Goal: Task Accomplishment & Management: Manage account settings

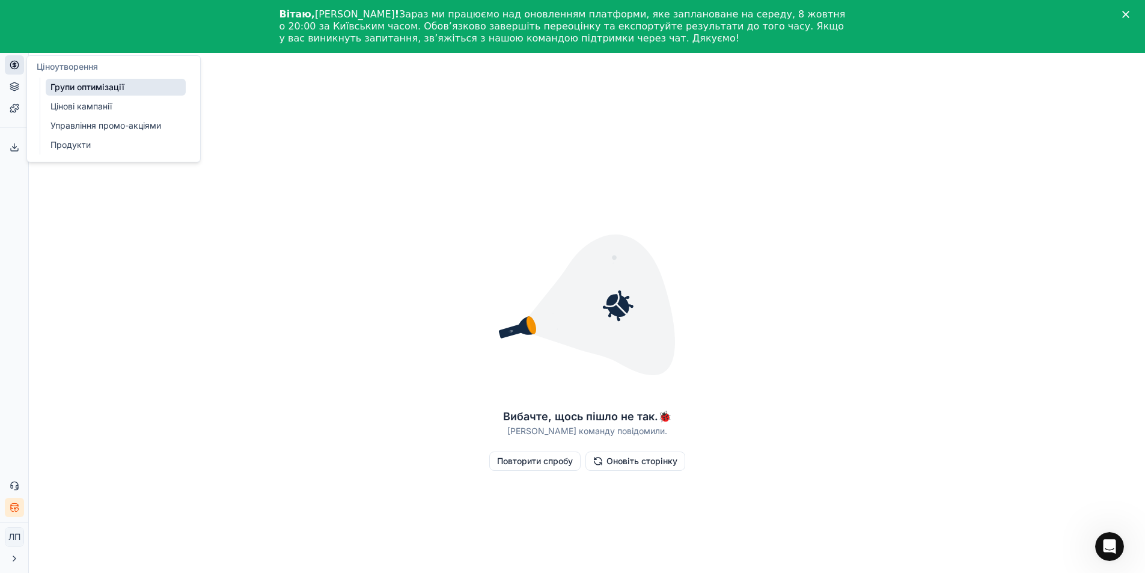
click at [14, 66] on icon at bounding box center [15, 65] width 10 height 10
click at [90, 109] on font "Цінові кампанії" at bounding box center [80, 106] width 61 height 10
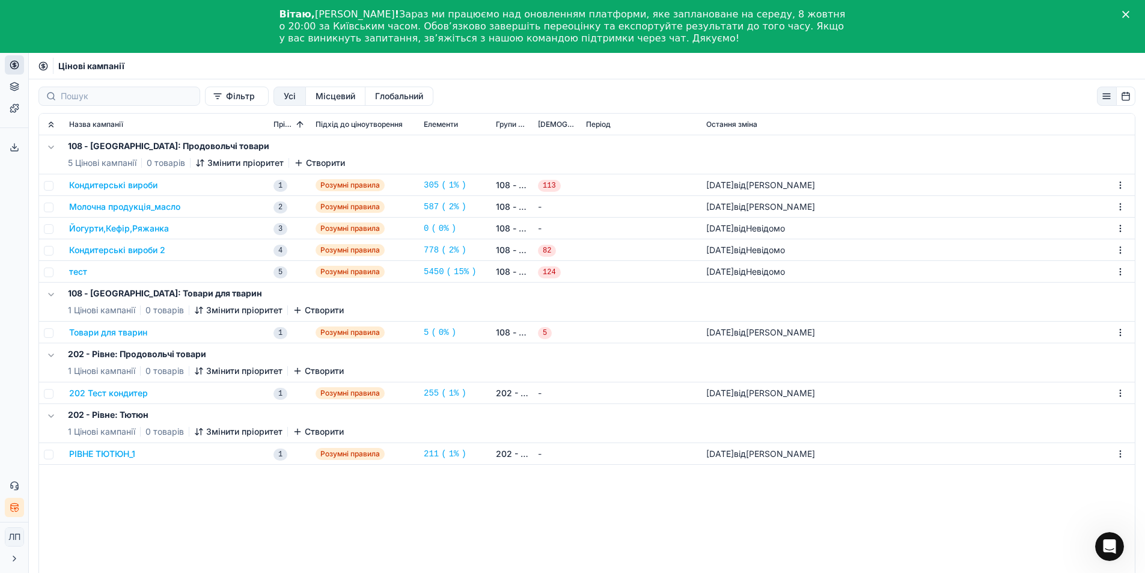
click at [105, 394] on font "202 Тест кондитер" at bounding box center [108, 393] width 79 height 10
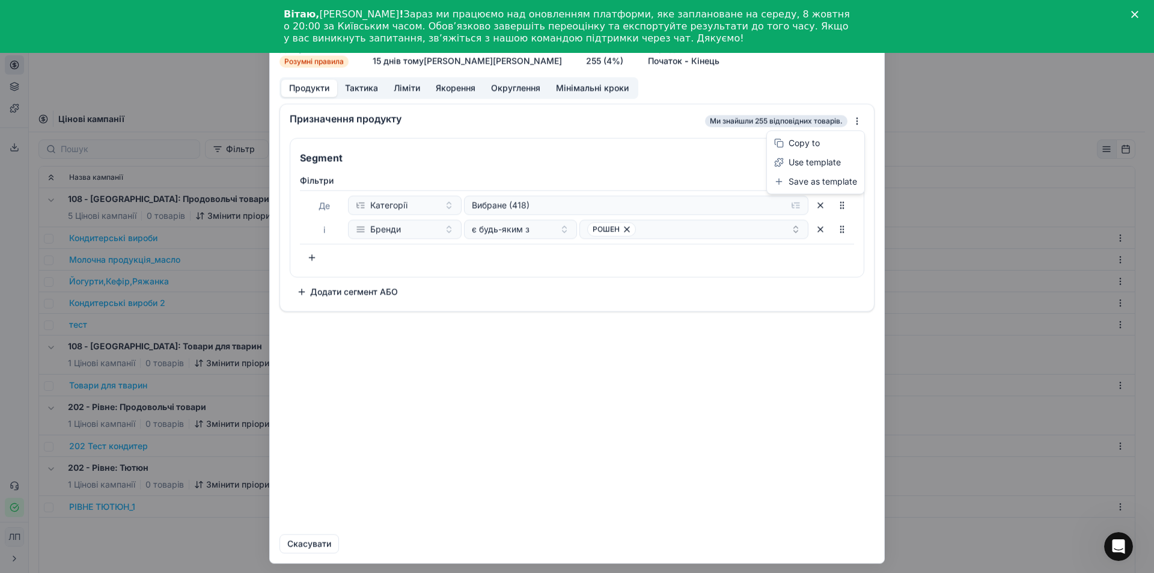
click at [857, 122] on div "Ми зберігаємо налаштування ПК. Зачекайте, це має тривати кілька хвилин. 202 Тес…" at bounding box center [577, 286] width 1154 height 573
click at [495, 124] on div "Ми зберігаємо налаштування ПК. Зачекайте, це має тривати кілька хвилин. 202 Тес…" at bounding box center [577, 286] width 1154 height 573
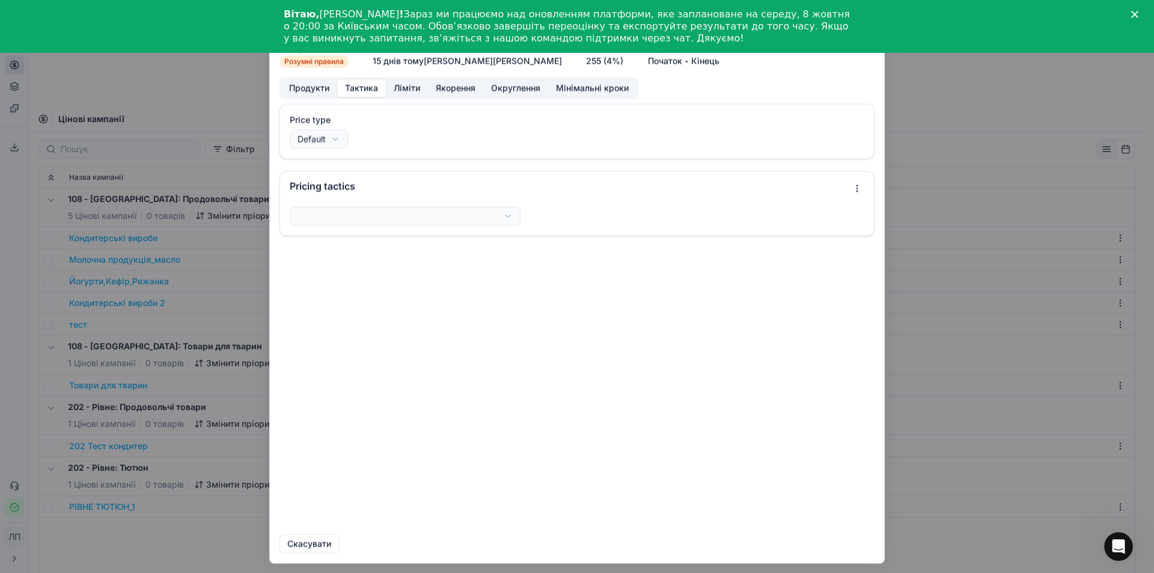
click at [361, 87] on font "Тактика" at bounding box center [361, 87] width 33 height 10
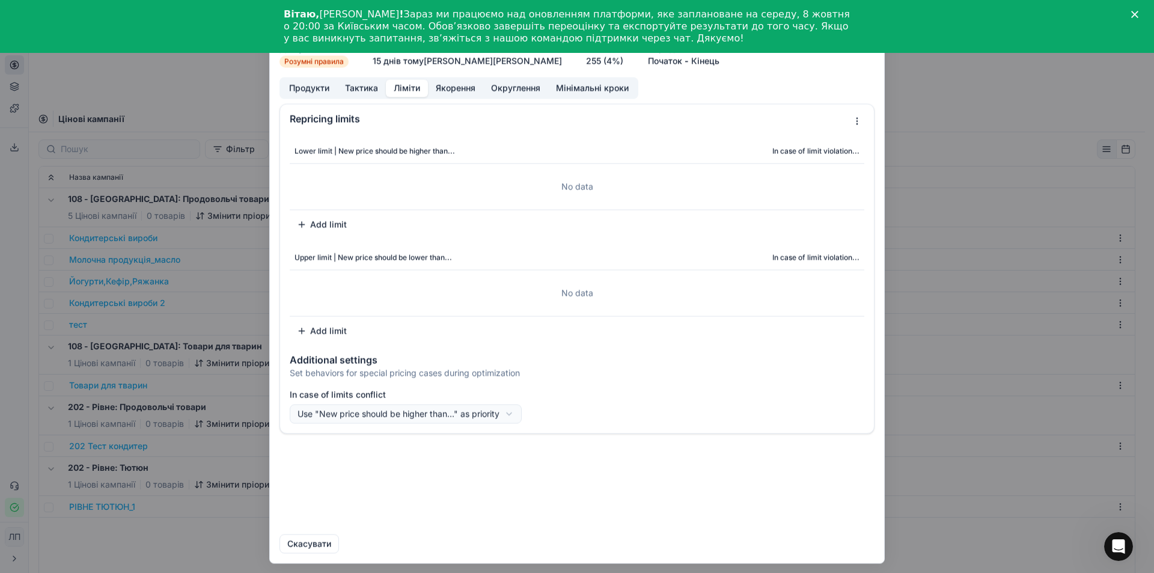
click at [413, 89] on font "Ліміти" at bounding box center [407, 87] width 26 height 10
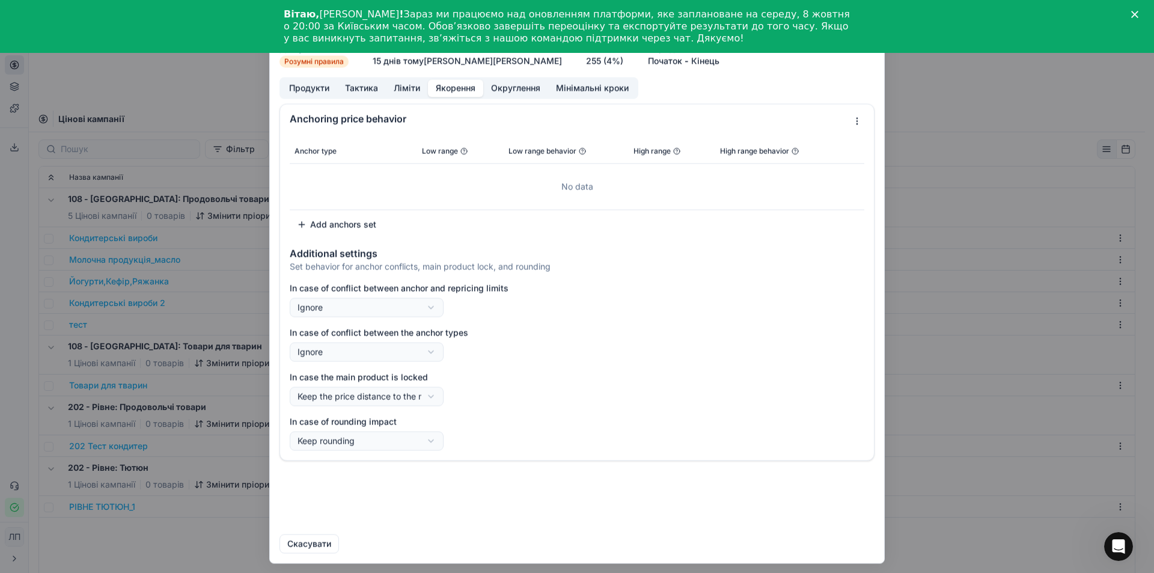
click at [463, 88] on font "Якорення" at bounding box center [456, 87] width 40 height 10
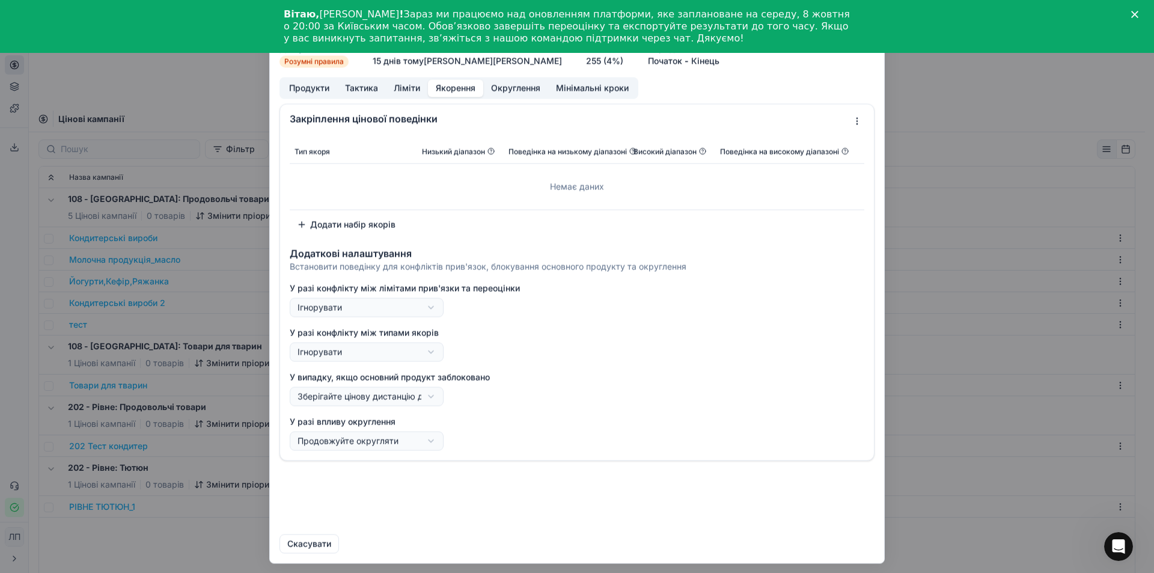
click at [517, 90] on font "Округлення" at bounding box center [515, 87] width 49 height 10
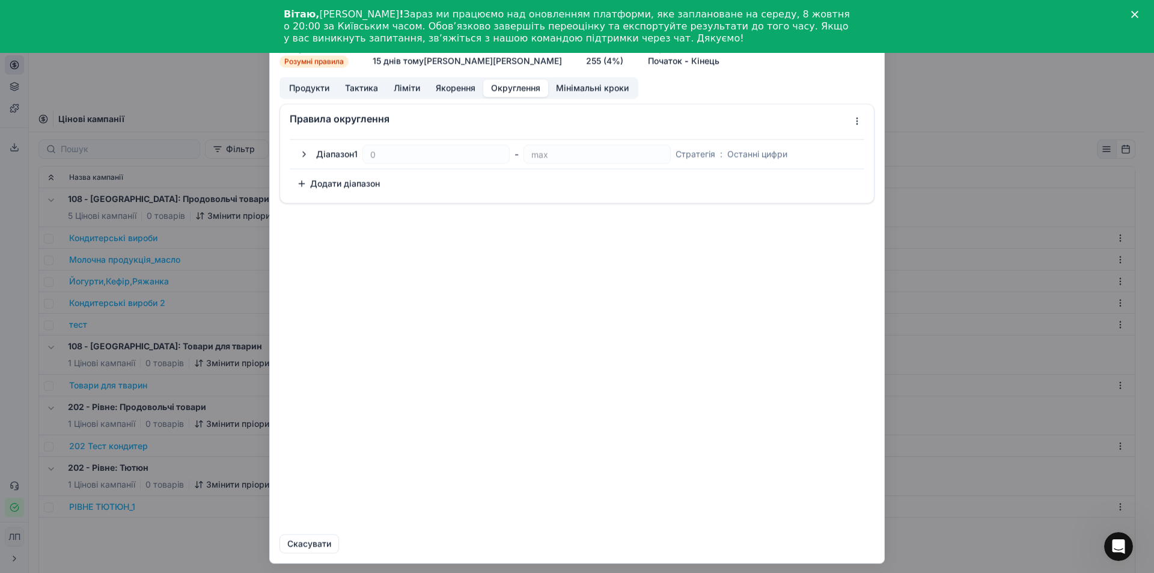
click at [457, 90] on font "Якорення" at bounding box center [456, 87] width 40 height 10
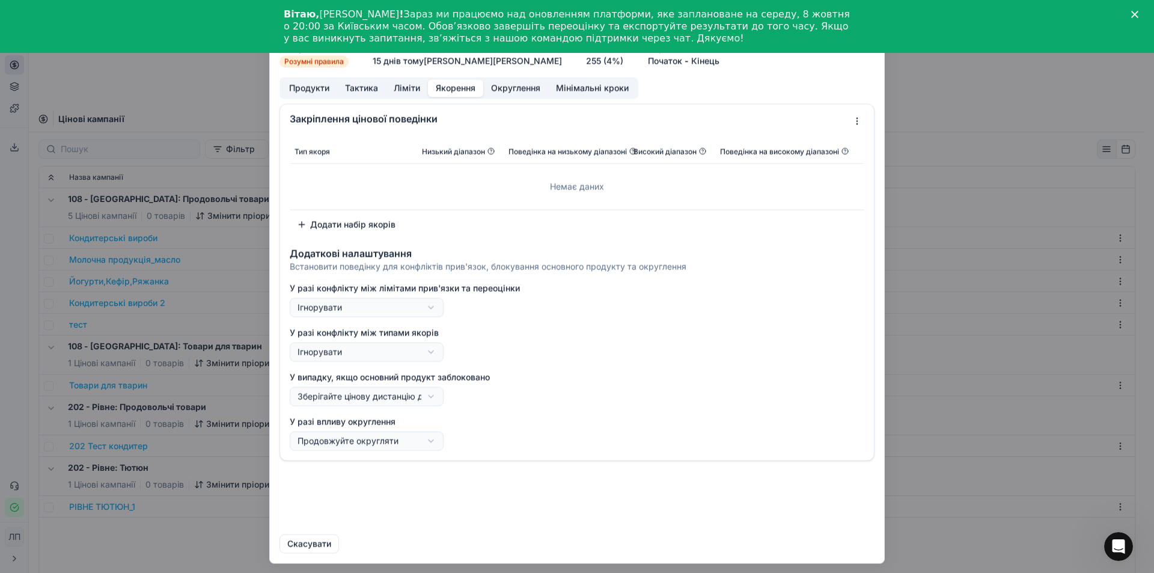
click at [404, 88] on font "Ліміти" at bounding box center [407, 87] width 26 height 10
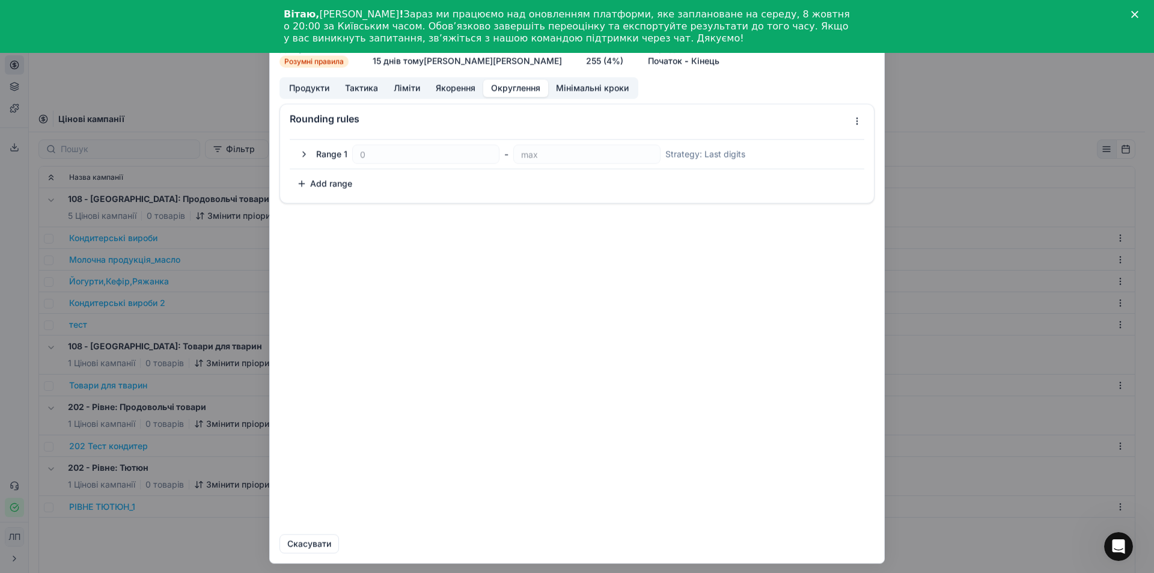
click at [519, 88] on font "Округлення" at bounding box center [515, 87] width 49 height 10
click at [598, 87] on font "Мінімальні кроки" at bounding box center [592, 87] width 73 height 10
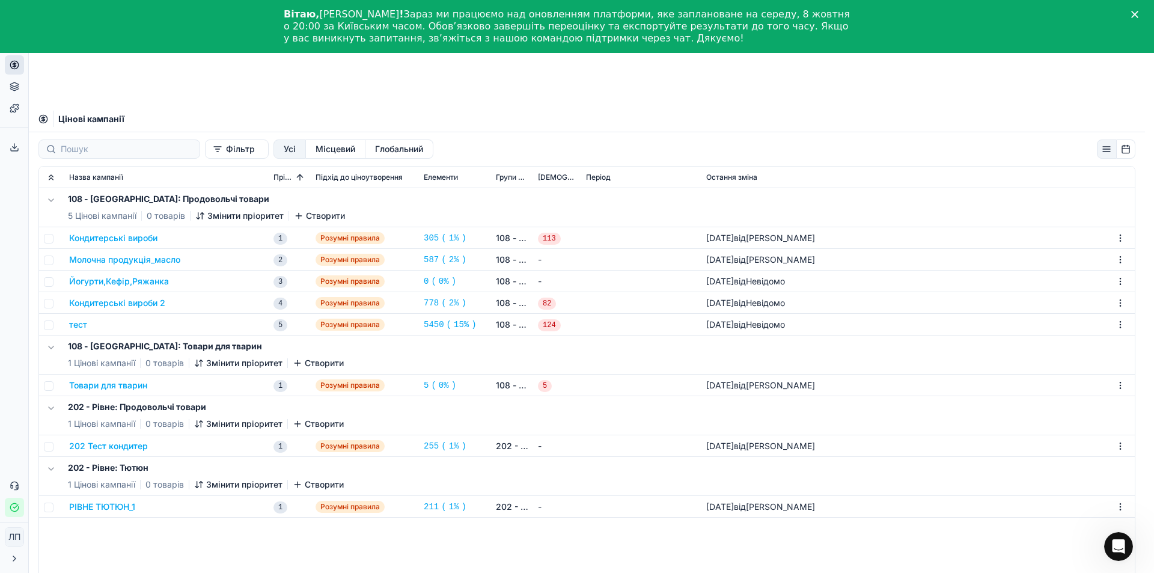
click at [921, 67] on div "We're sorry – something went wrong. 🐞 Our team's been notified. Retry Refresh t…" at bounding box center [577, 286] width 1154 height 573
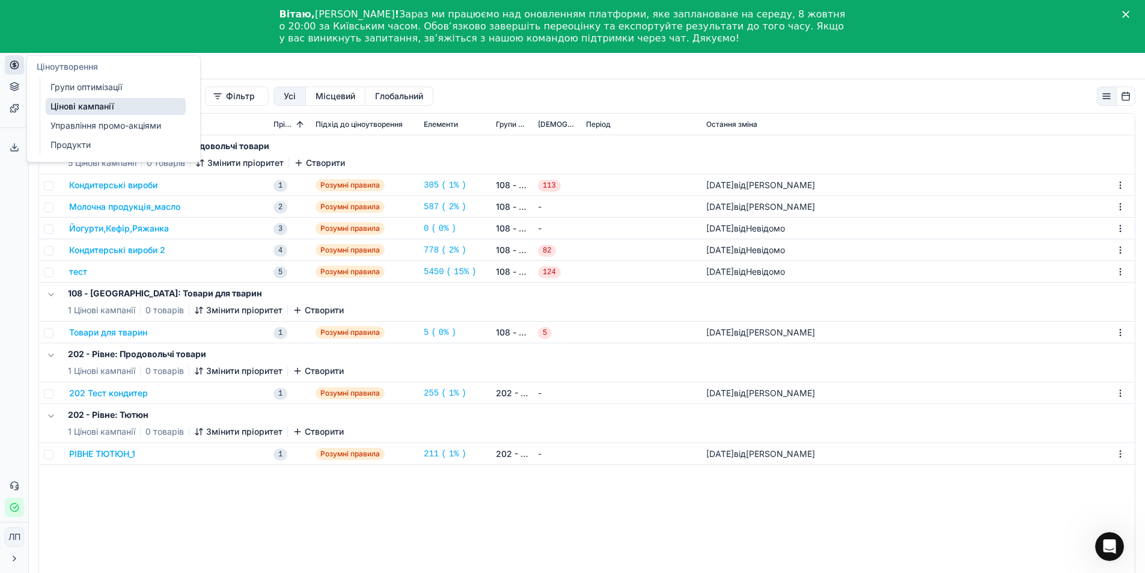
click at [84, 85] on font "Групи оптимізації" at bounding box center [86, 87] width 72 height 10
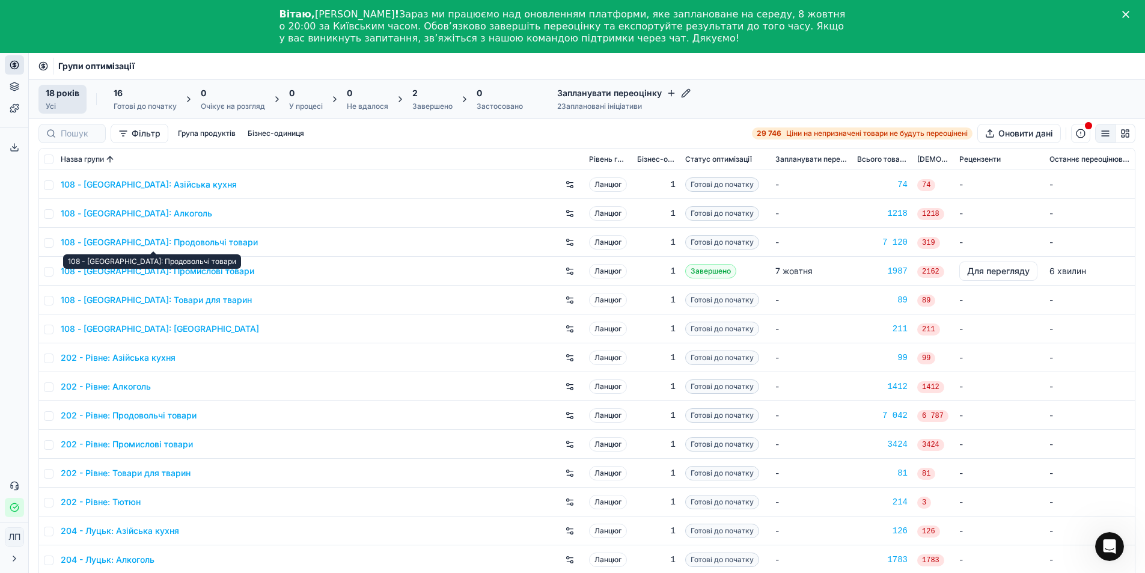
click at [194, 242] on font "108 - [GEOGRAPHIC_DATA]: Продовольчі товари" at bounding box center [159, 242] width 197 height 10
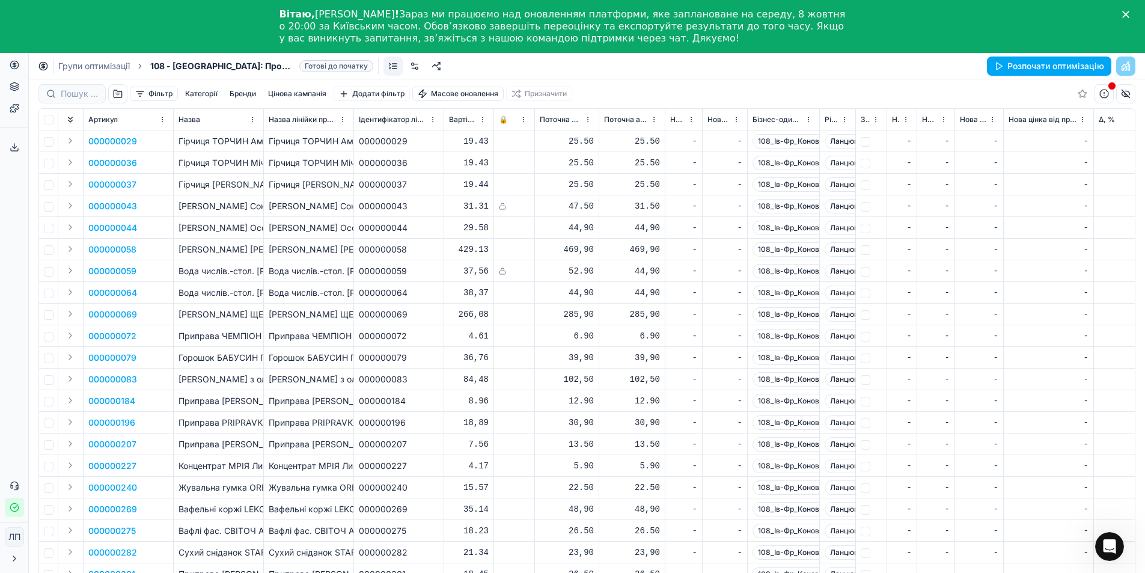
click at [201, 93] on font "Категорії" at bounding box center [201, 93] width 32 height 9
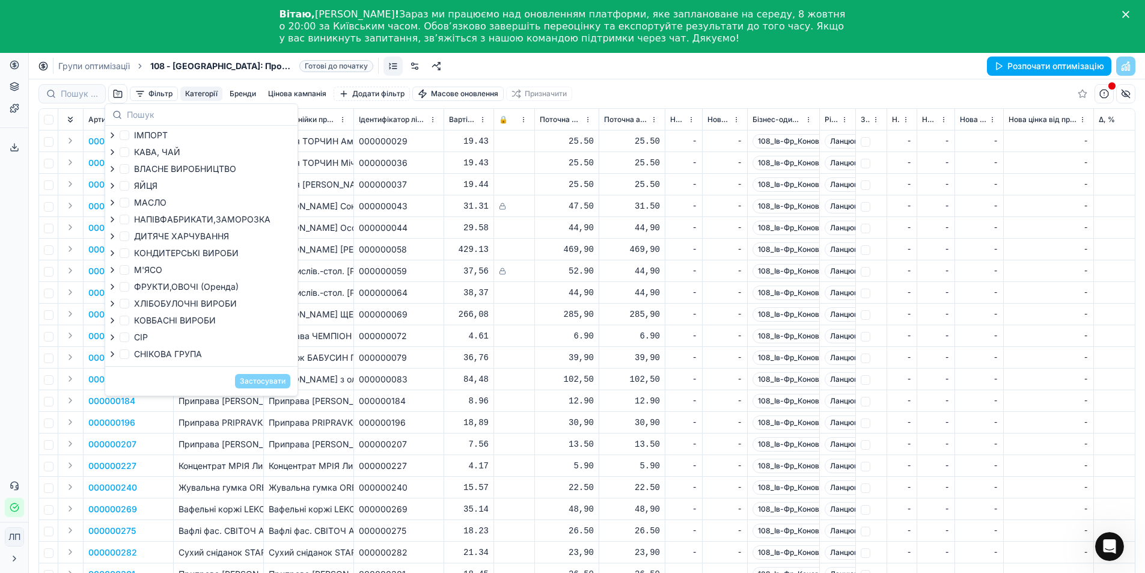
click at [201, 93] on font "Категорії" at bounding box center [201, 93] width 32 height 9
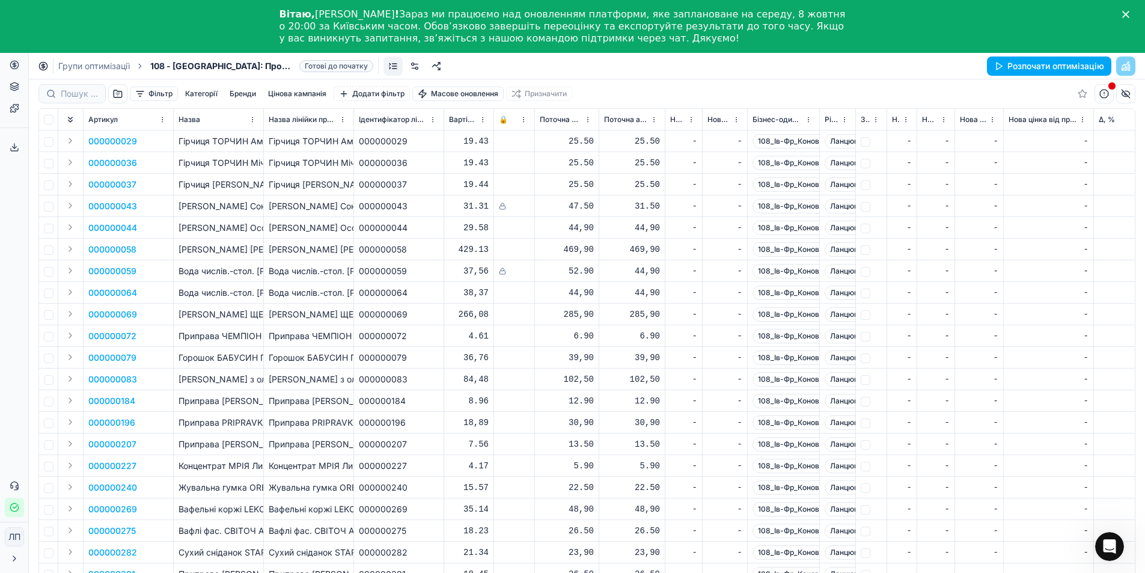
click at [244, 94] on font "Бренди" at bounding box center [243, 93] width 26 height 9
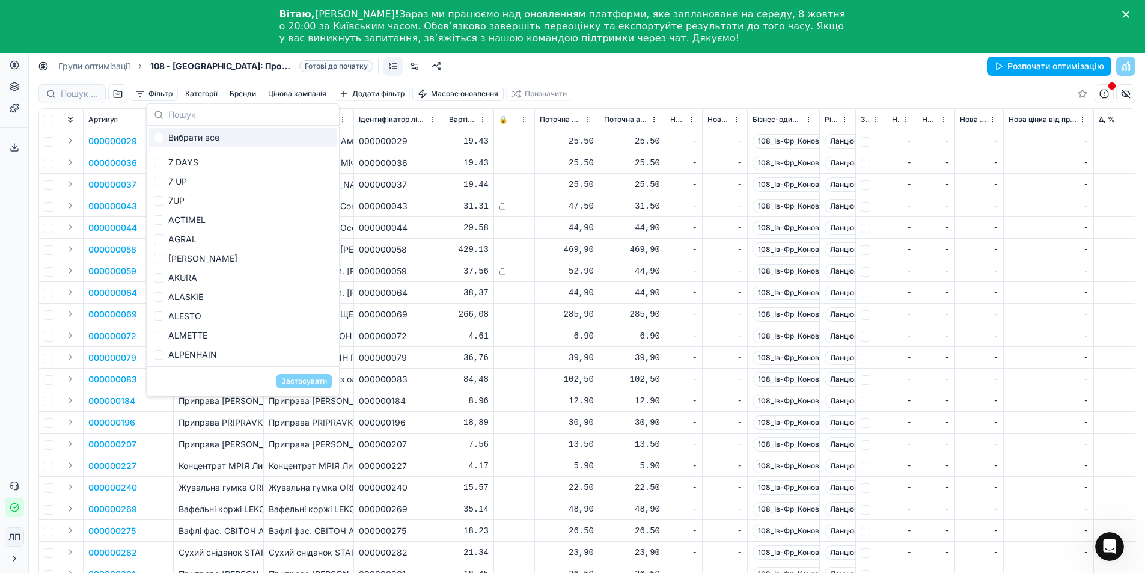
click at [287, 94] on font "Цінова кампанія" at bounding box center [297, 93] width 58 height 9
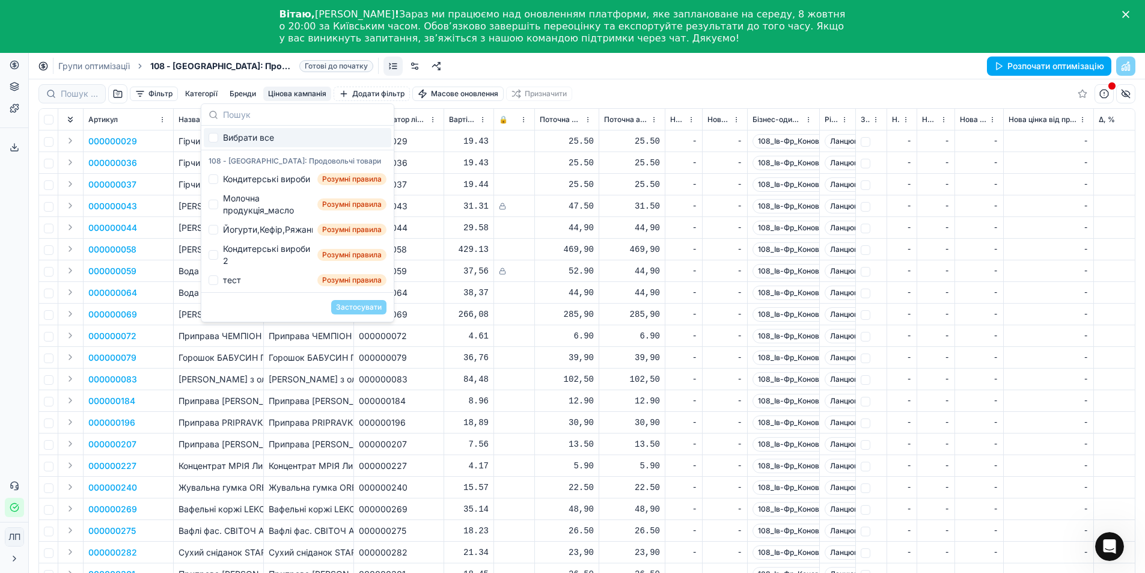
click at [655, 90] on div "Фільтр Категорії Бренди Цінова кампанія Додати фільтр Масове оновлення Призначи…" at bounding box center [586, 93] width 1097 height 29
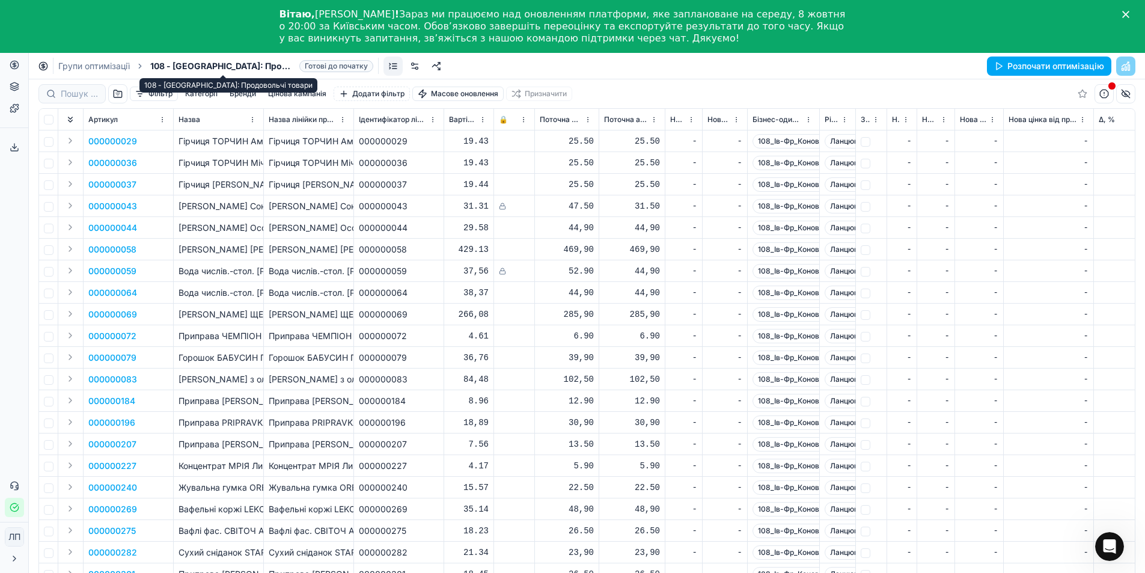
click at [226, 67] on span "108 - [GEOGRAPHIC_DATA]: Продовольчі товари" at bounding box center [222, 66] width 144 height 12
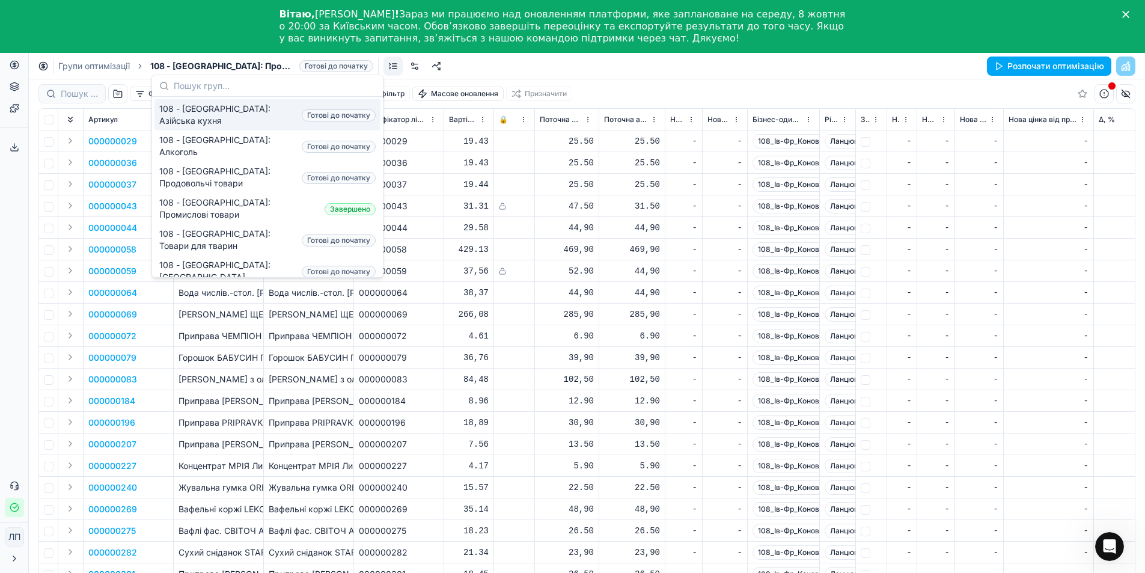
click at [93, 65] on font "Групи оптимізації" at bounding box center [94, 66] width 72 height 10
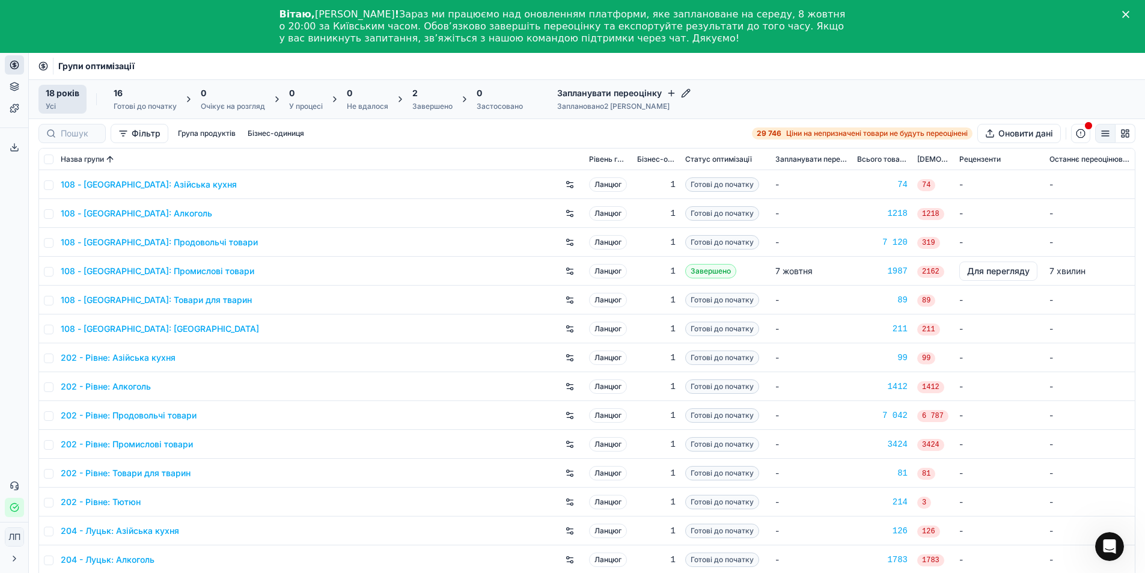
click at [590, 102] on font "Заплановано" at bounding box center [580, 106] width 47 height 9
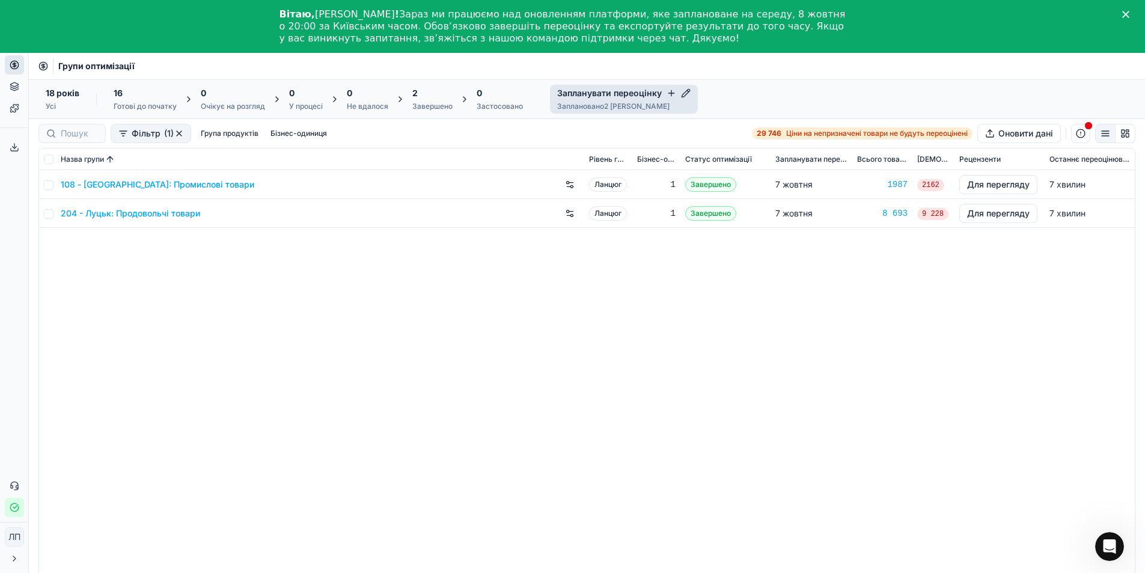
click at [490, 517] on div "108 - Івано-Франківськ: Промислові товари Ланцюг 1 Завершено 7 жовтня 1987 2162…" at bounding box center [587, 392] width 1096 height 445
click at [730, 358] on div "108 - Івано-Франківськ: Промислові товари Ланцюг 1 Завершено 7 жовтня 1987 2162…" at bounding box center [587, 392] width 1096 height 445
click at [152, 185] on font "108 - Івано-Франківськ: Промислові товари" at bounding box center [158, 184] width 194 height 10
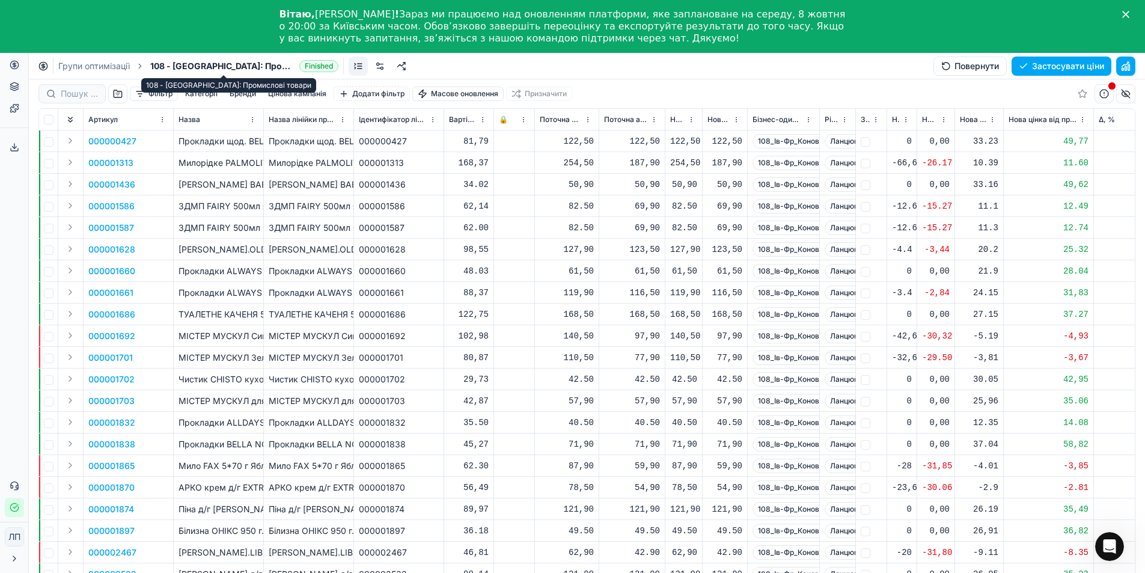
click at [231, 68] on span "108 - Івано-Франківськ: Промислові товари" at bounding box center [222, 66] width 144 height 12
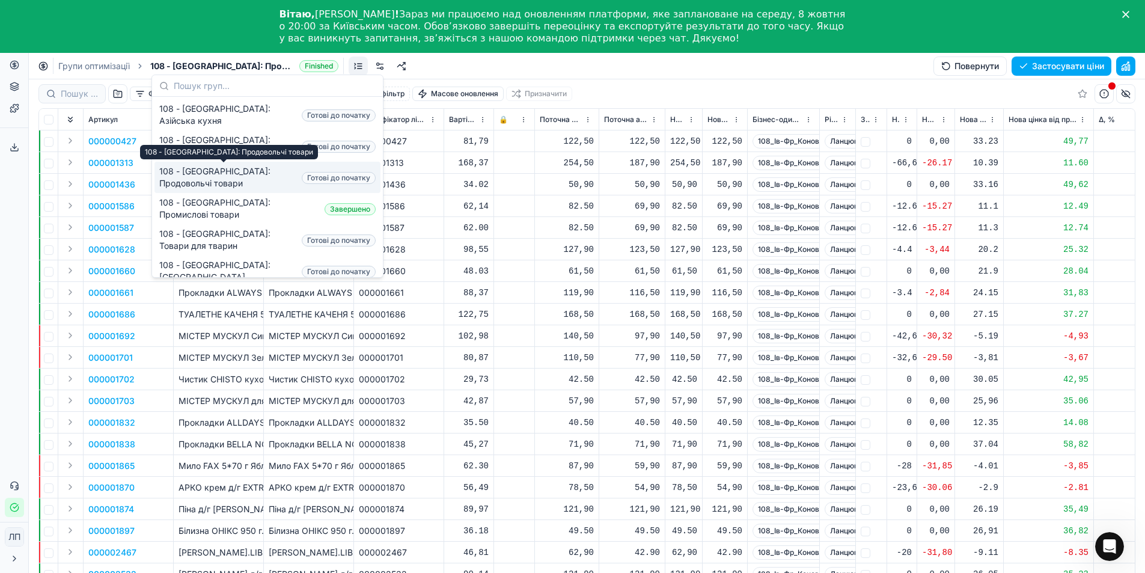
click at [198, 175] on font "108 - [GEOGRAPHIC_DATA]: Продовольчі товари" at bounding box center [214, 177] width 111 height 22
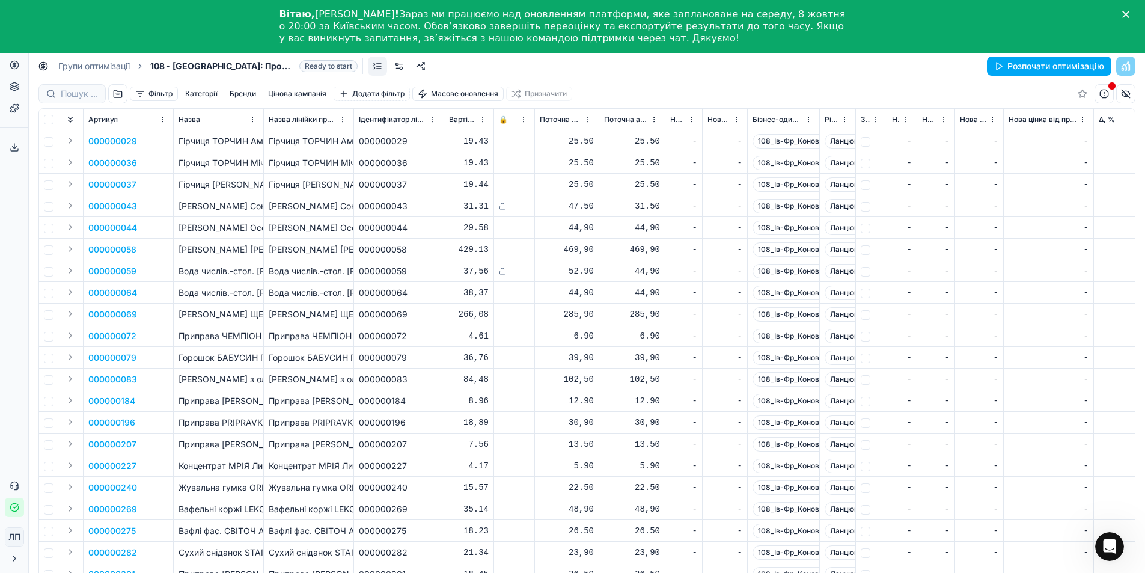
click at [85, 69] on font "Групи оптимізації" at bounding box center [94, 66] width 72 height 10
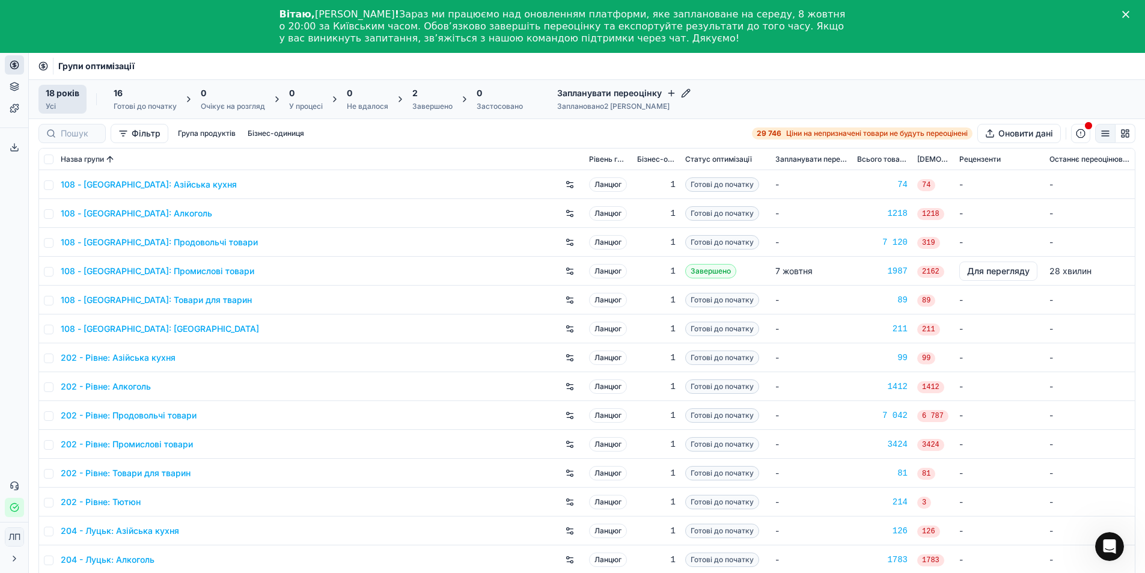
click at [121, 244] on font "108 - [GEOGRAPHIC_DATA]: Продовольчі товари" at bounding box center [159, 242] width 197 height 10
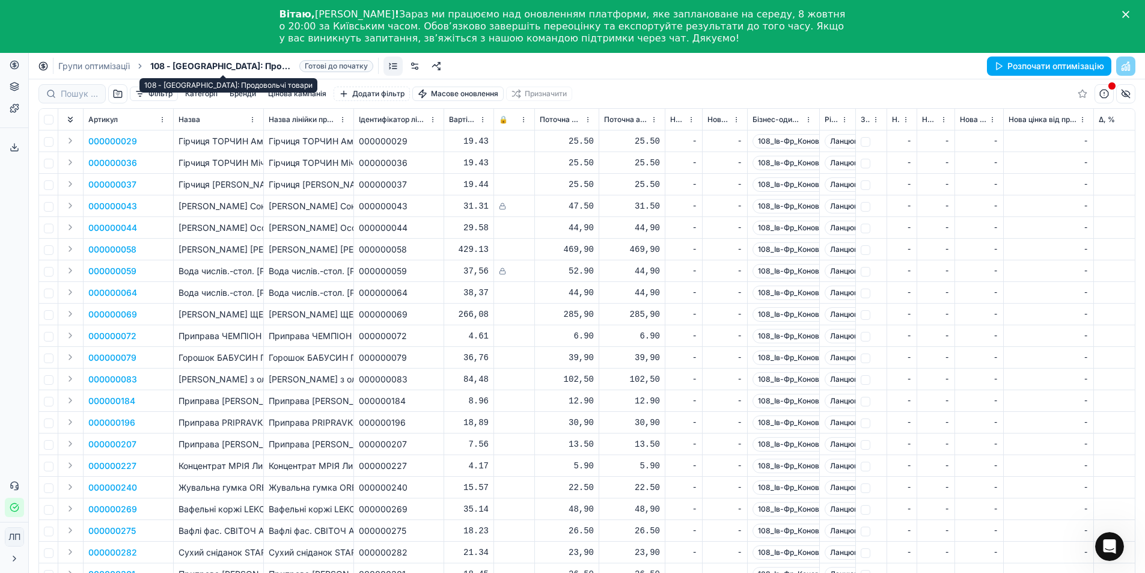
click at [210, 68] on font "108 - [GEOGRAPHIC_DATA]: Продовольчі товари" at bounding box center [250, 66] width 201 height 10
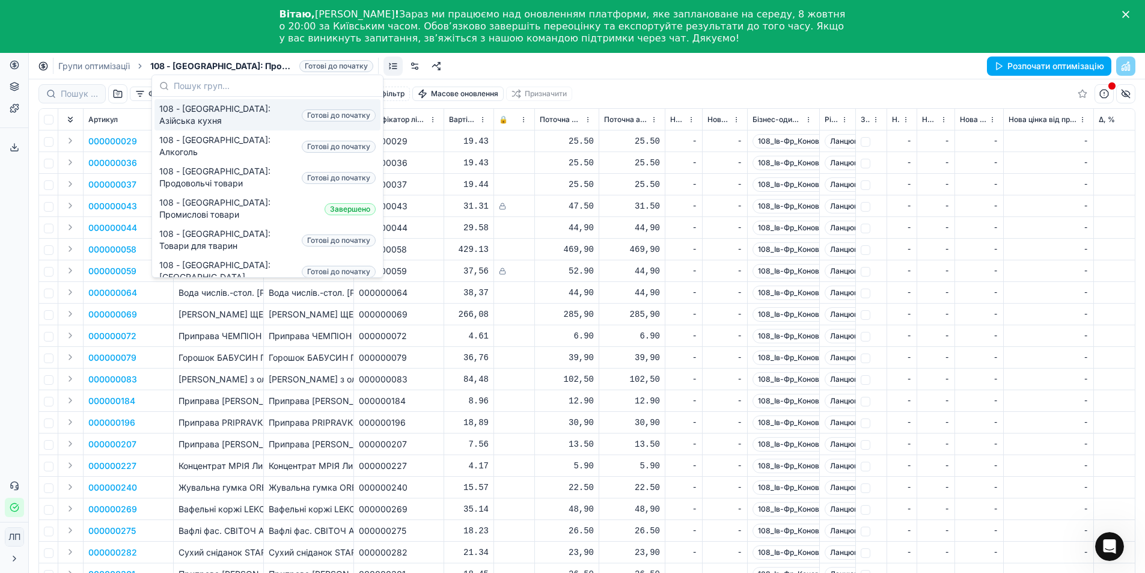
click at [579, 65] on div "Групи оптимізації 108 - Івано-Франківськ: Продовольчі товари Готові до початку …" at bounding box center [587, 66] width 1116 height 26
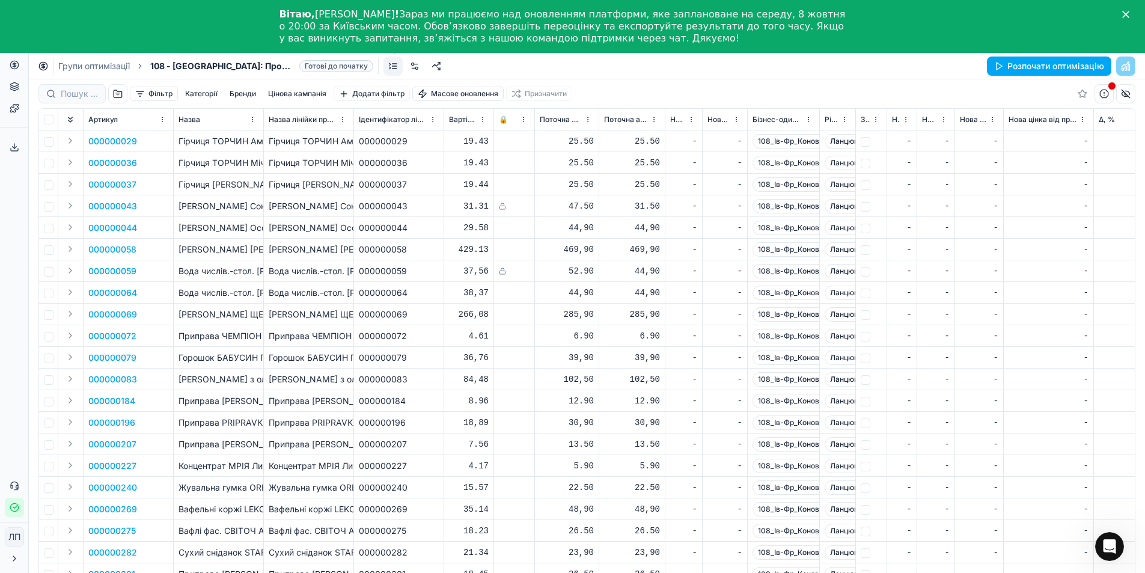
click at [392, 71] on link at bounding box center [392, 65] width 19 height 19
click at [78, 67] on font "Групи оптимізації" at bounding box center [94, 66] width 72 height 10
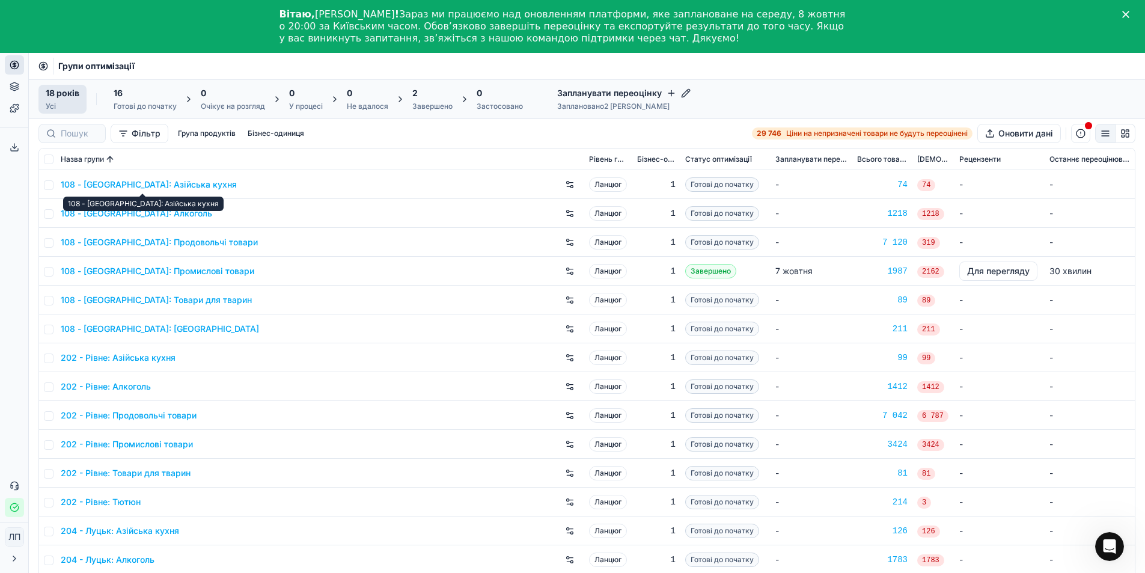
click at [100, 183] on font "108 - Івано-Франківськ: Азійська кухня" at bounding box center [149, 184] width 176 height 10
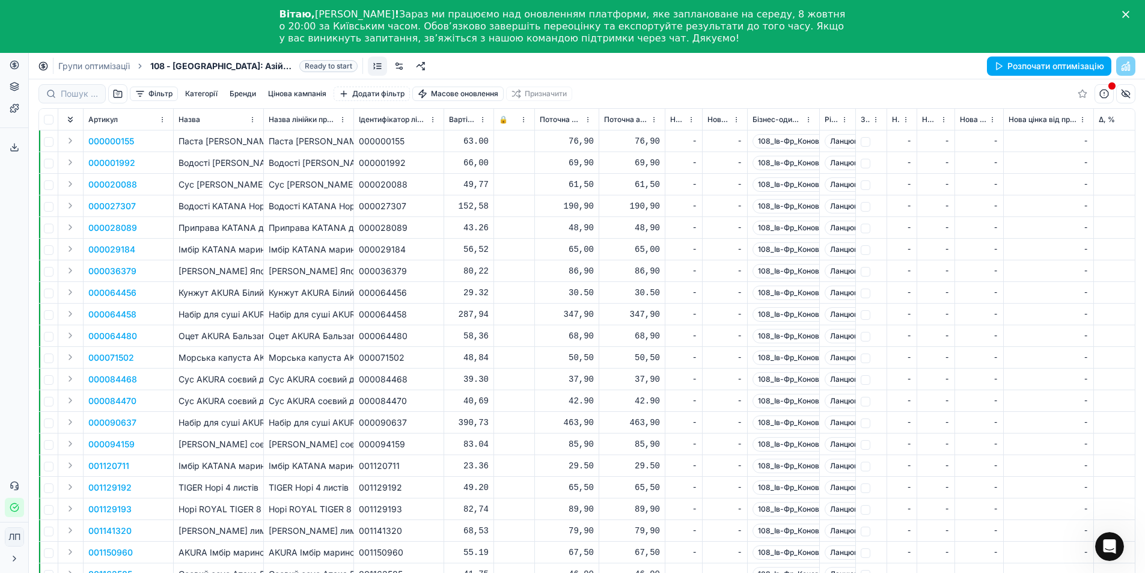
click at [145, 97] on button "Фільтр" at bounding box center [154, 94] width 48 height 14
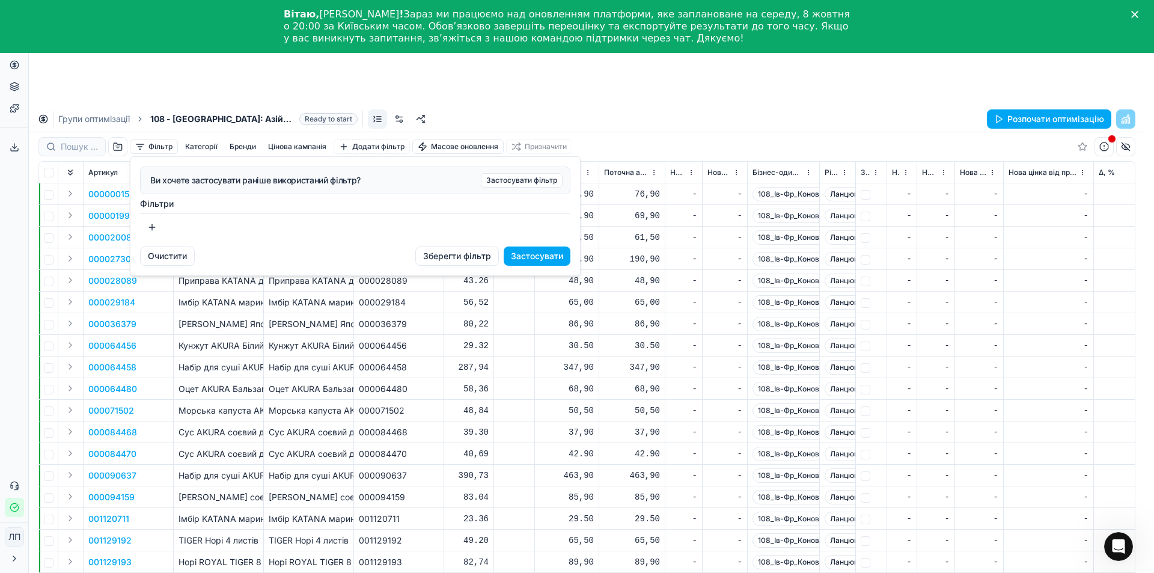
click at [99, 76] on html "Исходный текст Оцените этот перевод Ваш отзыв поможет нам улучшить Google Перев…" at bounding box center [577, 339] width 1154 height 679
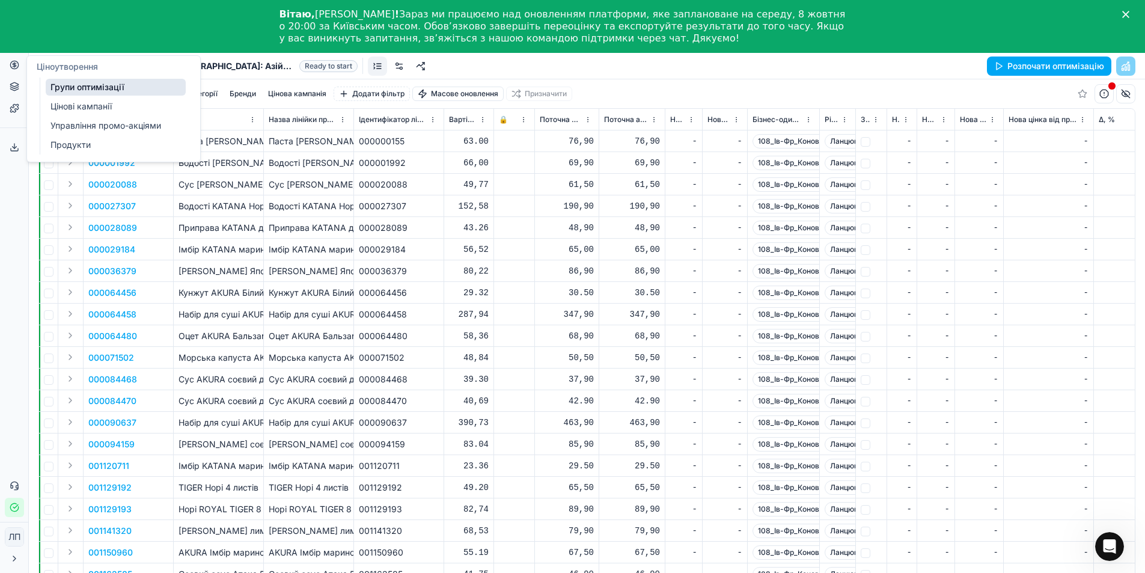
click at [11, 66] on circle at bounding box center [14, 65] width 8 height 8
click at [55, 108] on font "Цінові кампанії" at bounding box center [80, 106] width 61 height 10
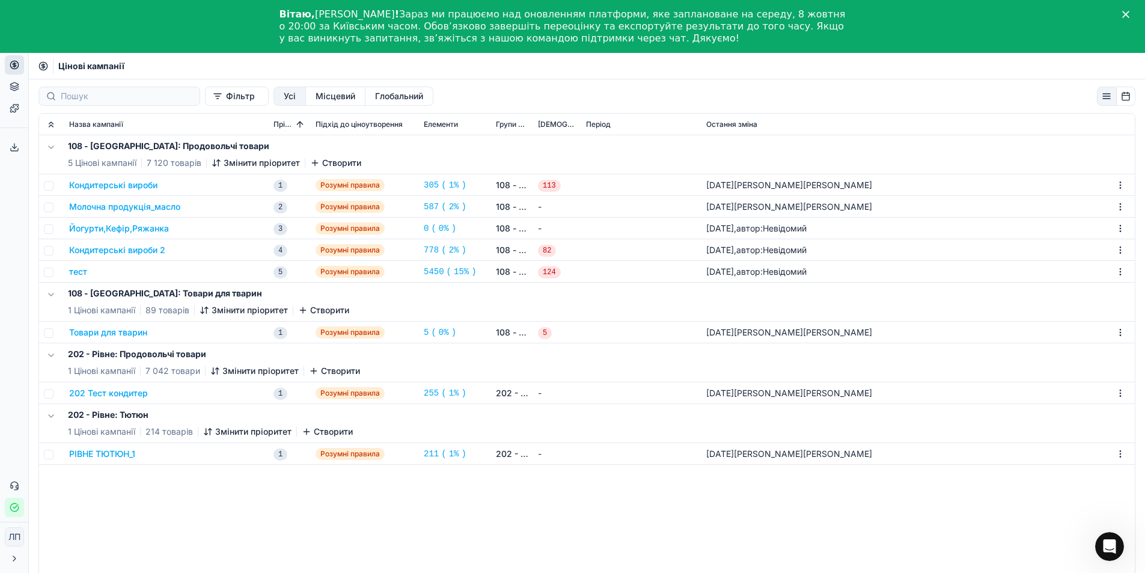
click at [99, 185] on font "Кондитерські вироби" at bounding box center [113, 185] width 88 height 10
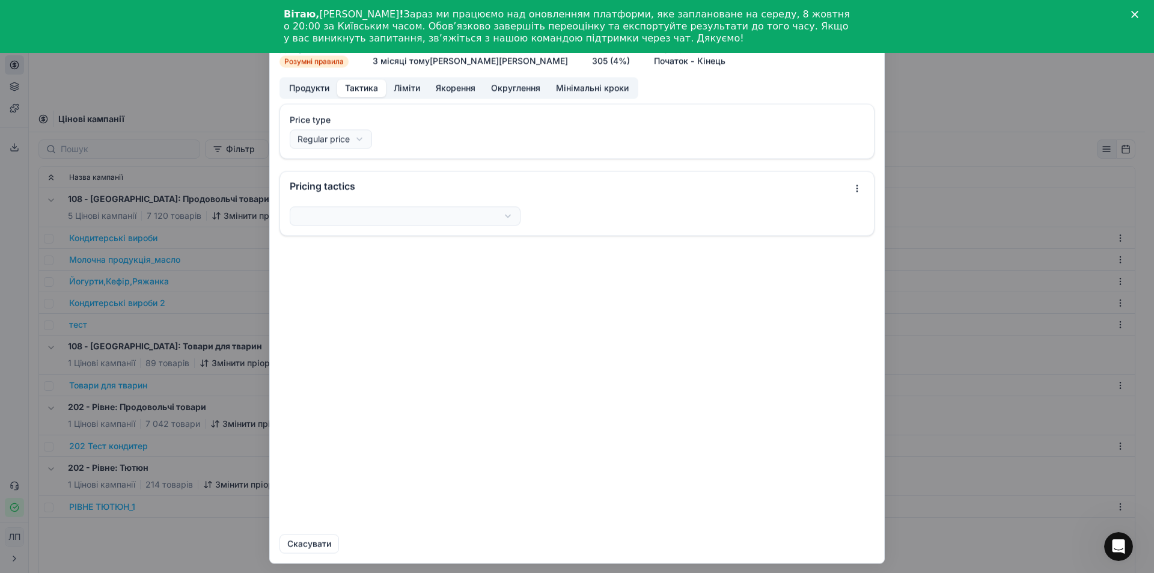
click at [357, 93] on font "Тактика" at bounding box center [361, 88] width 33 height 12
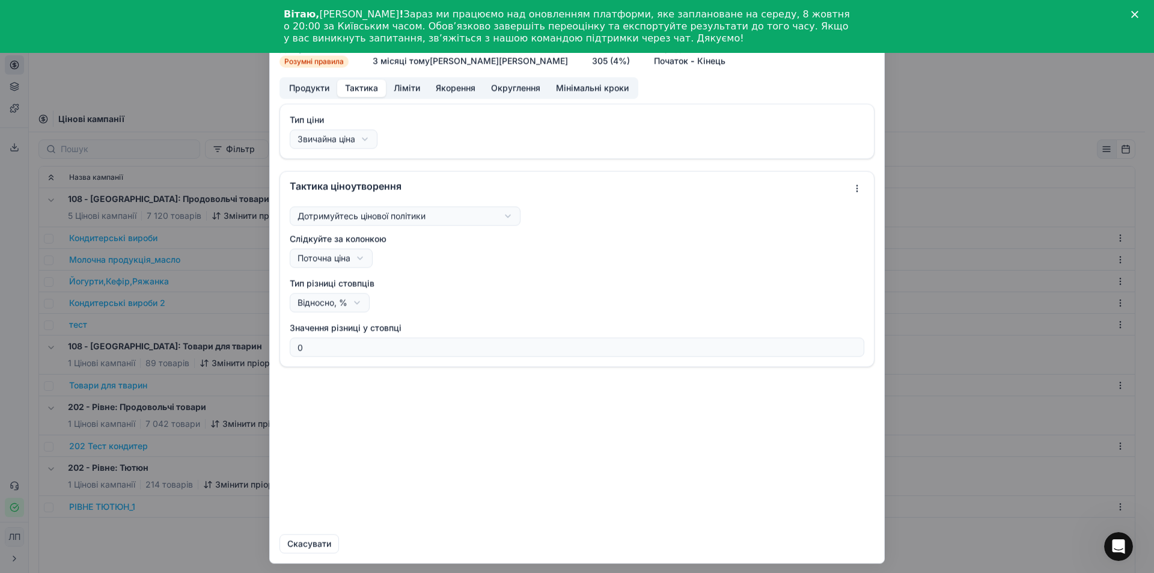
click at [401, 90] on font "Ліміти" at bounding box center [407, 87] width 26 height 10
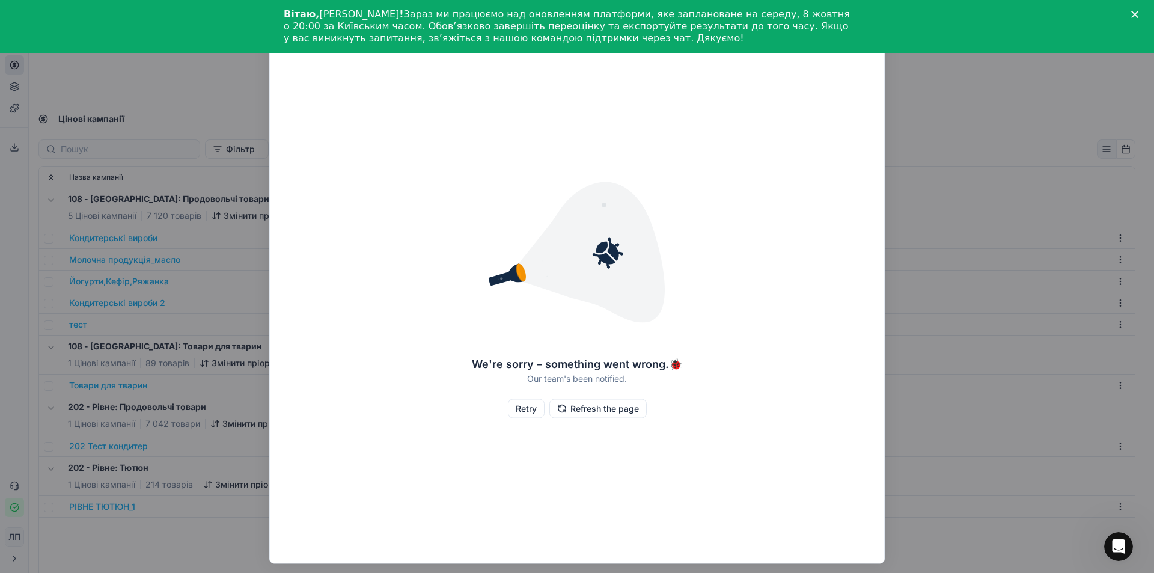
click at [603, 410] on button "Refresh the page" at bounding box center [597, 407] width 97 height 19
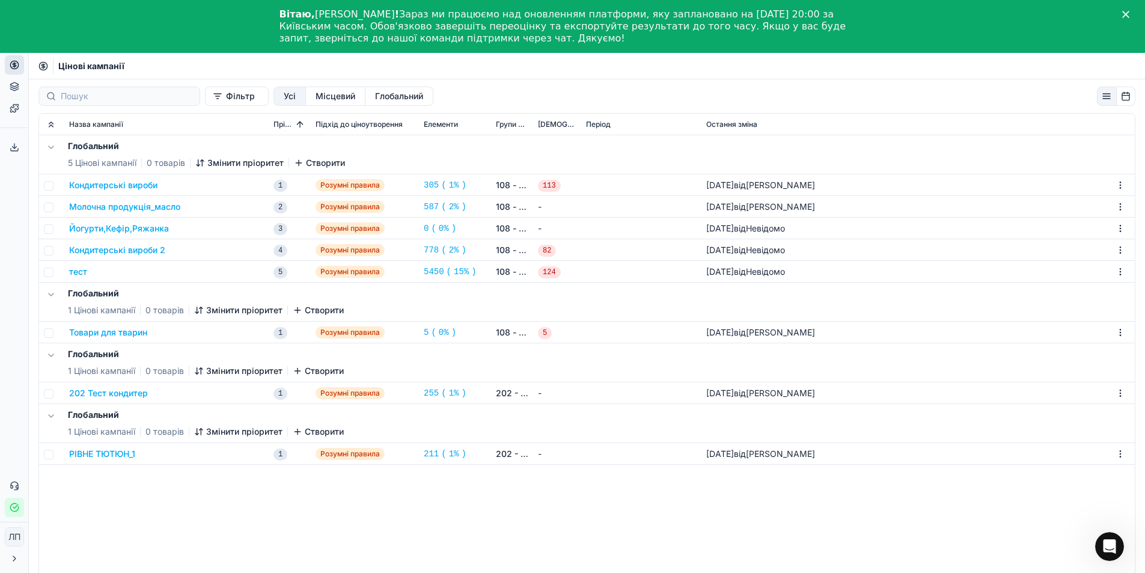
click at [95, 209] on font "Молочна продукція_масло" at bounding box center [124, 206] width 111 height 10
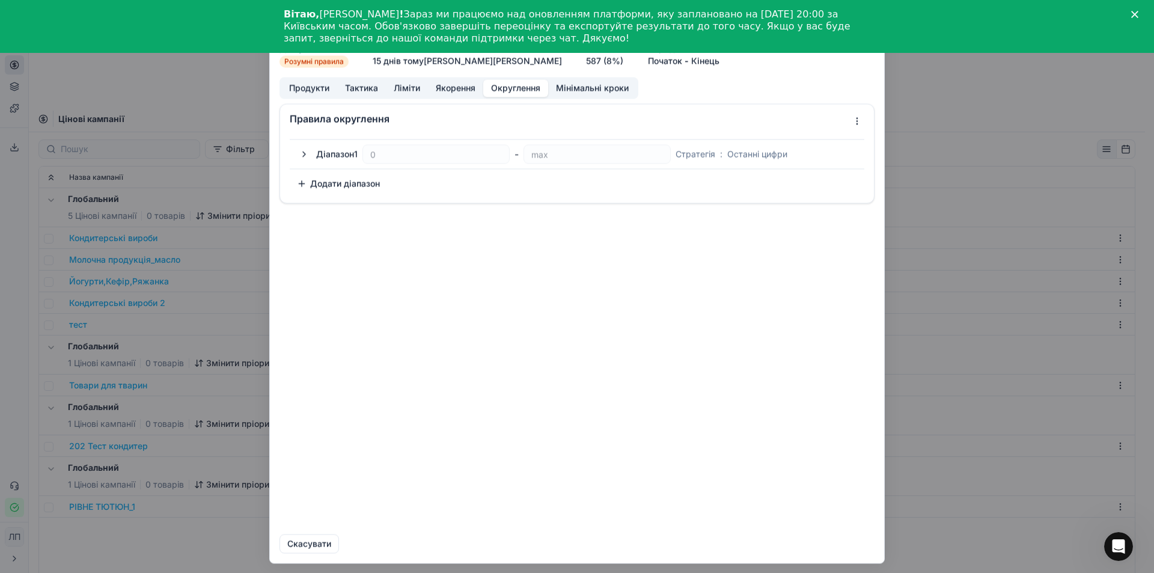
click at [525, 90] on font "Округлення" at bounding box center [515, 87] width 49 height 10
click at [303, 185] on button "Додати діапазон" at bounding box center [338, 183] width 97 height 19
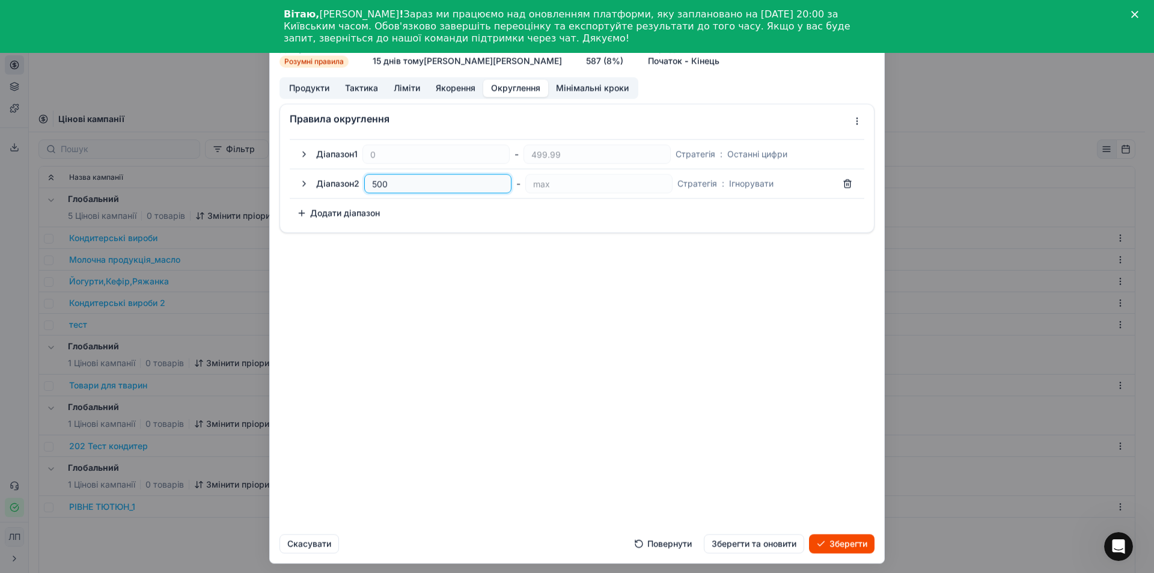
click at [424, 183] on input "500" at bounding box center [438, 183] width 136 height 18
type input "49.99"
type input "50"
type input "4.99"
type input "5"
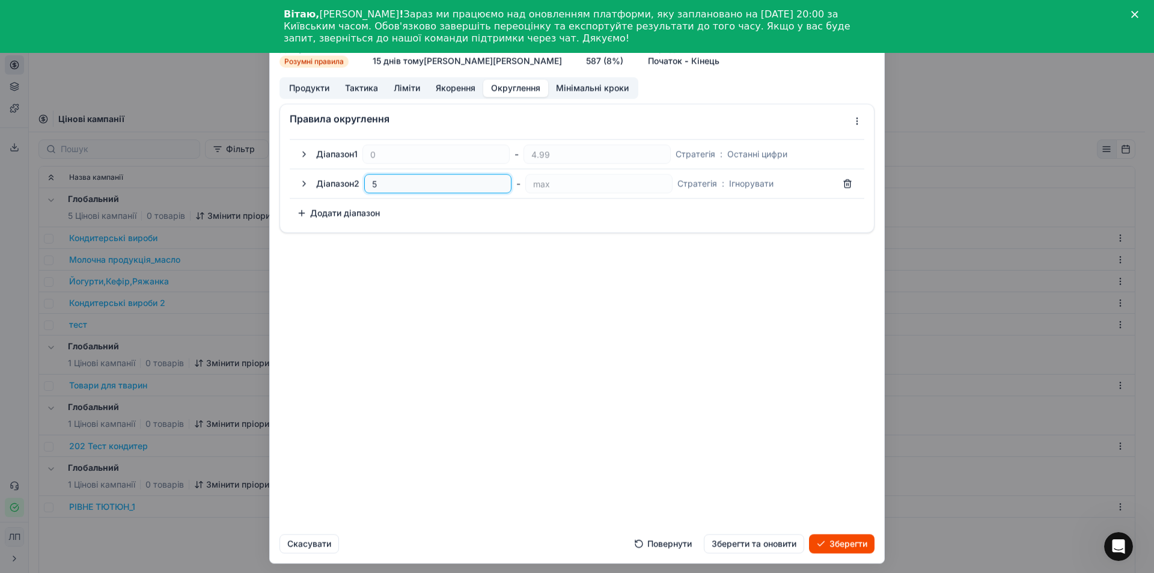
type input "-0.01"
type input "0.99"
type input "1"
type input "9.99"
type input "10"
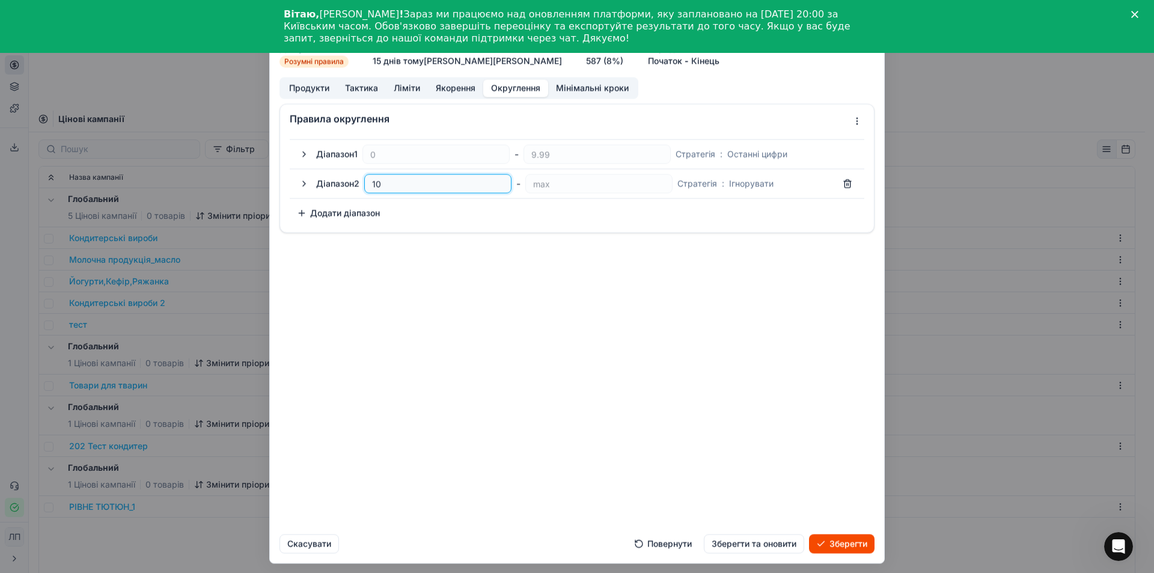
type input "99.99"
type input "100"
click at [299, 183] on button "button" at bounding box center [304, 183] width 14 height 14
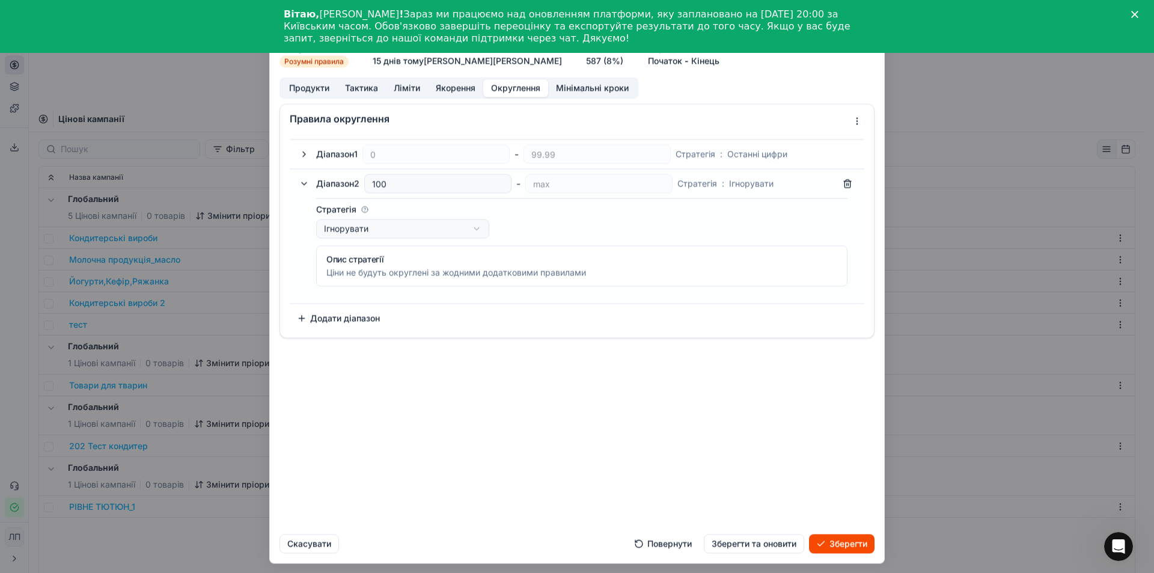
click at [305, 183] on button "button" at bounding box center [304, 183] width 14 height 14
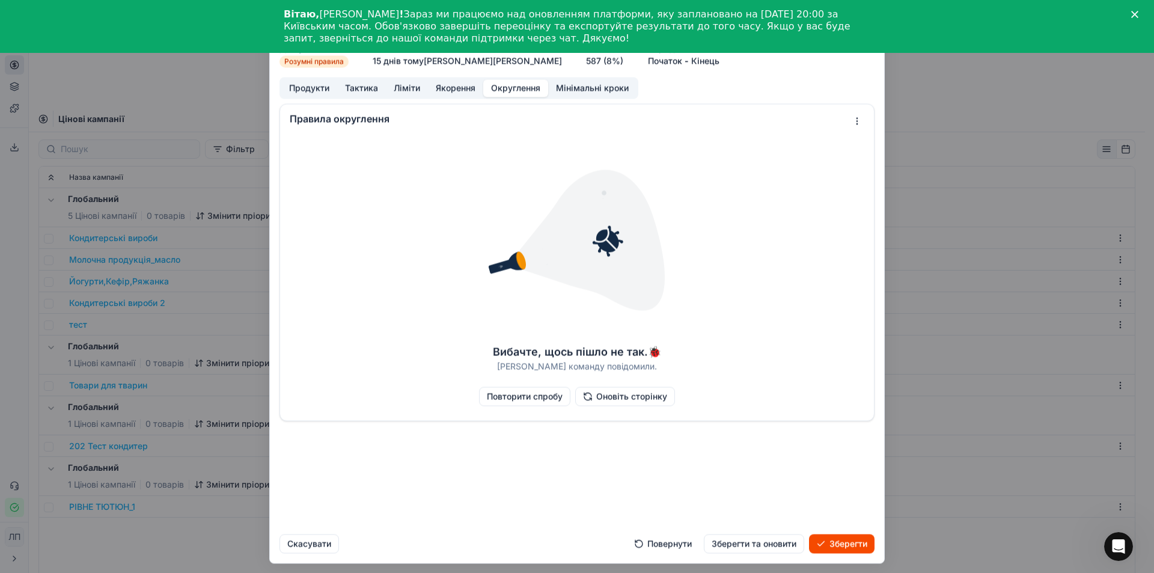
click at [301, 540] on font "Скасувати" at bounding box center [309, 543] width 44 height 10
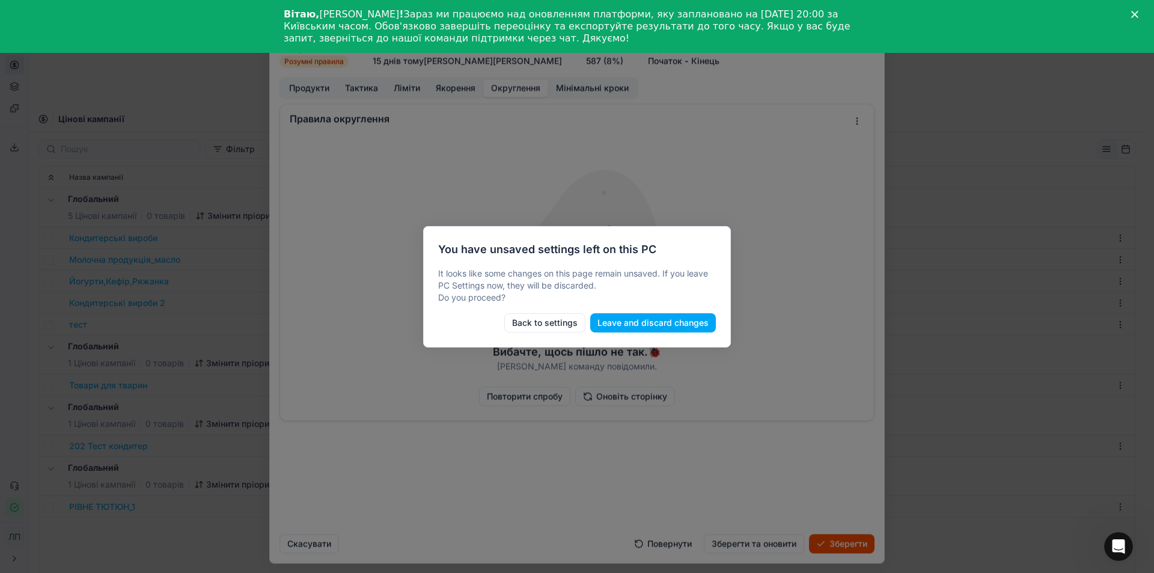
click at [534, 323] on button "Back to settings" at bounding box center [544, 322] width 81 height 19
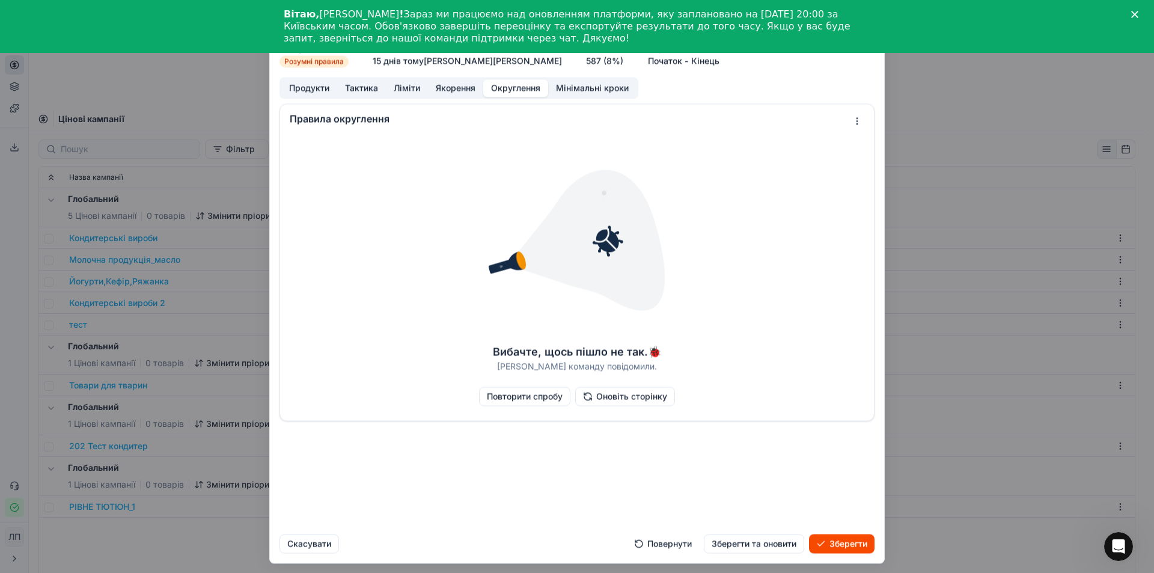
click at [582, 88] on font "Мінімальні кроки" at bounding box center [592, 87] width 73 height 10
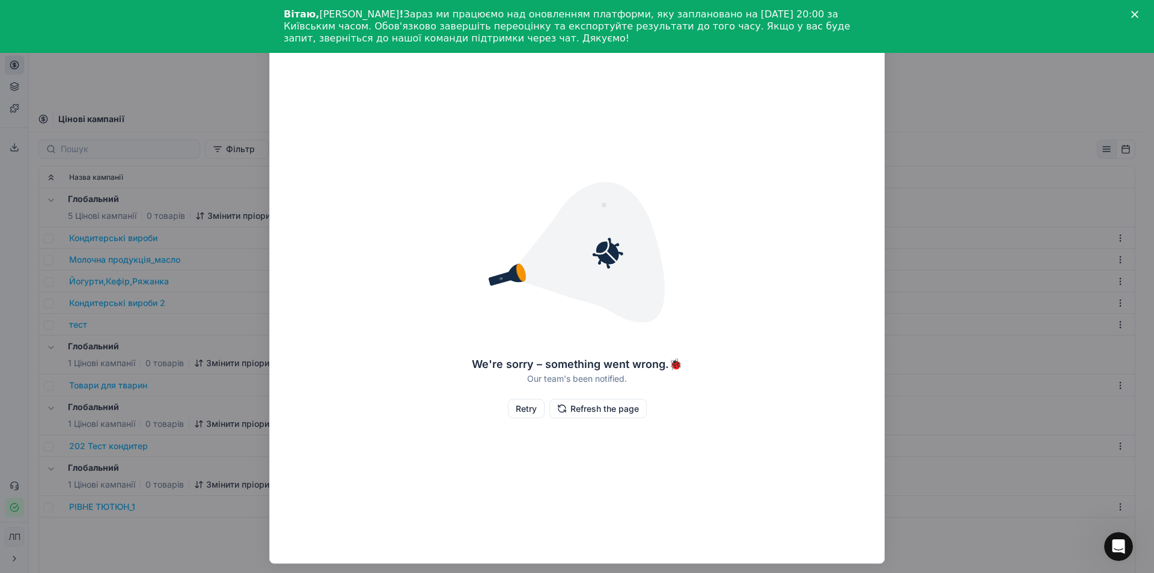
click at [834, 81] on div "We're sorry – something went wrong. 🐞 Our team's been notified. Retry Refresh t…" at bounding box center [577, 286] width 614 height 543
click at [804, 90] on div "We're sorry – something went wrong. 🐞 Our team's been notified. Retry Refresh t…" at bounding box center [577, 286] width 614 height 543
click at [219, 533] on body "Исходный текст Оцените этот перевод Ваш отзыв поможет нам улучшить Google Перев…" at bounding box center [572, 366] width 1145 height 626
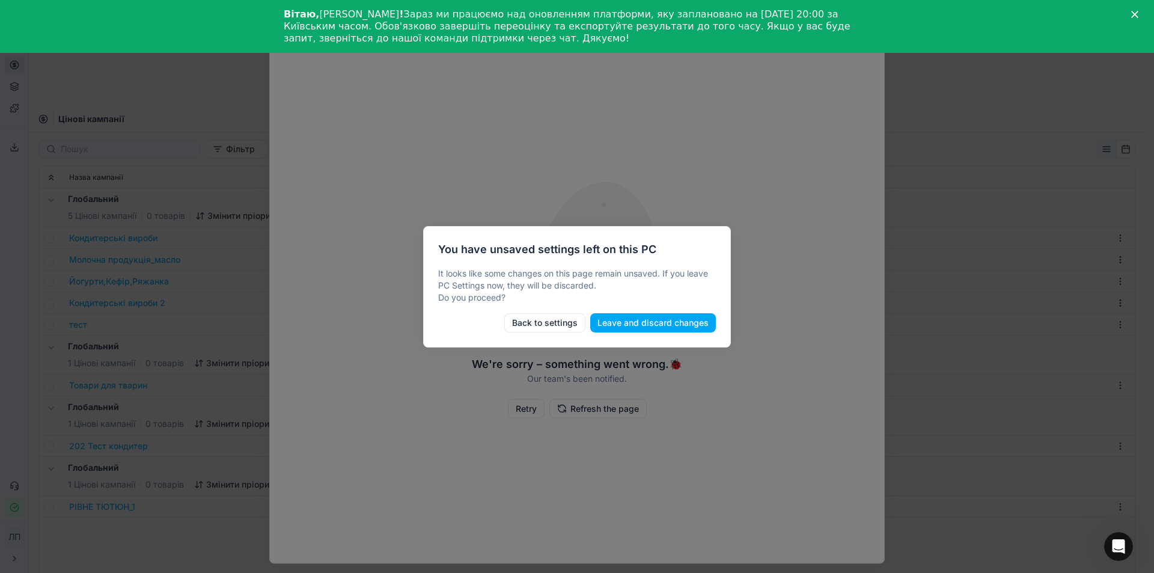
click at [540, 324] on button "Back to settings" at bounding box center [544, 322] width 81 height 19
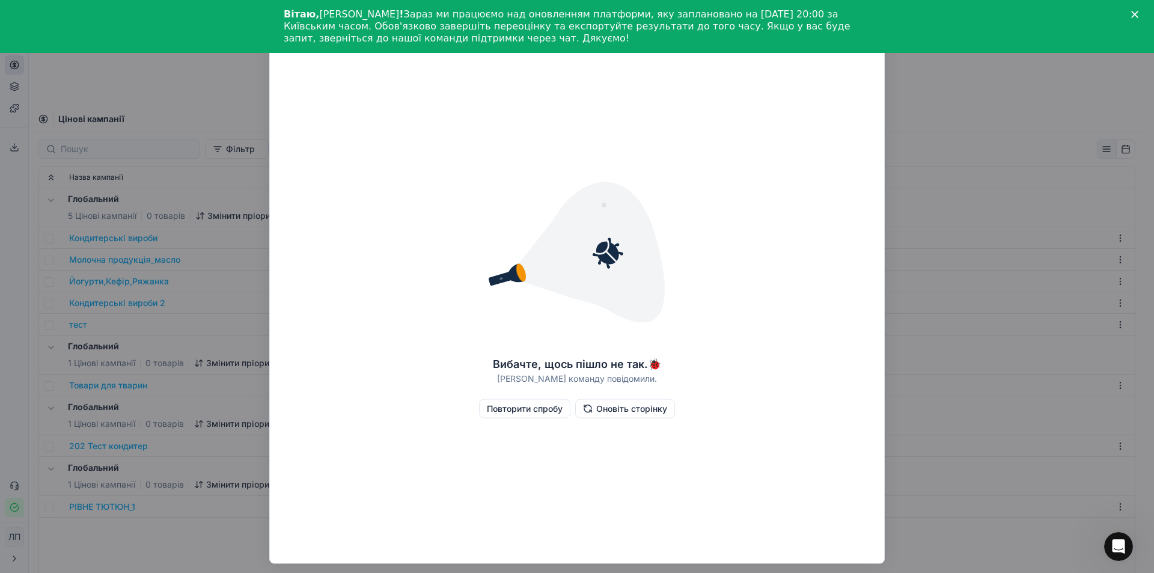
click at [870, 67] on div "Вибачте, щось пішло не так. 🐞 [PERSON_NAME] команду повідомили. Повторити спроб…" at bounding box center [577, 286] width 614 height 543
click at [505, 413] on font "Повторити спробу" at bounding box center [525, 408] width 76 height 12
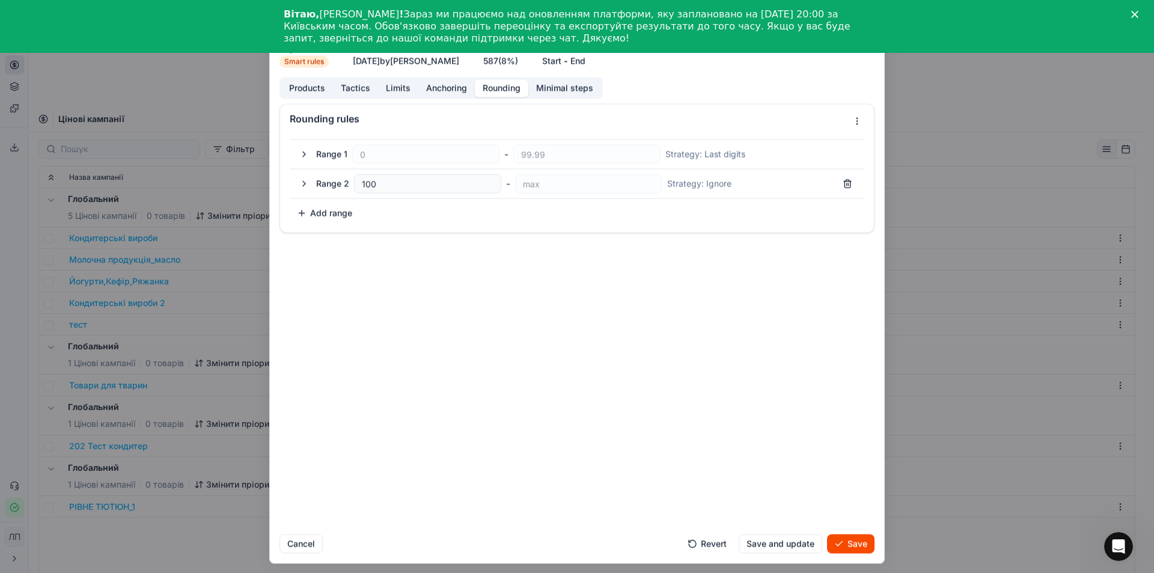
click at [502, 90] on button "Rounding" at bounding box center [501, 87] width 53 height 17
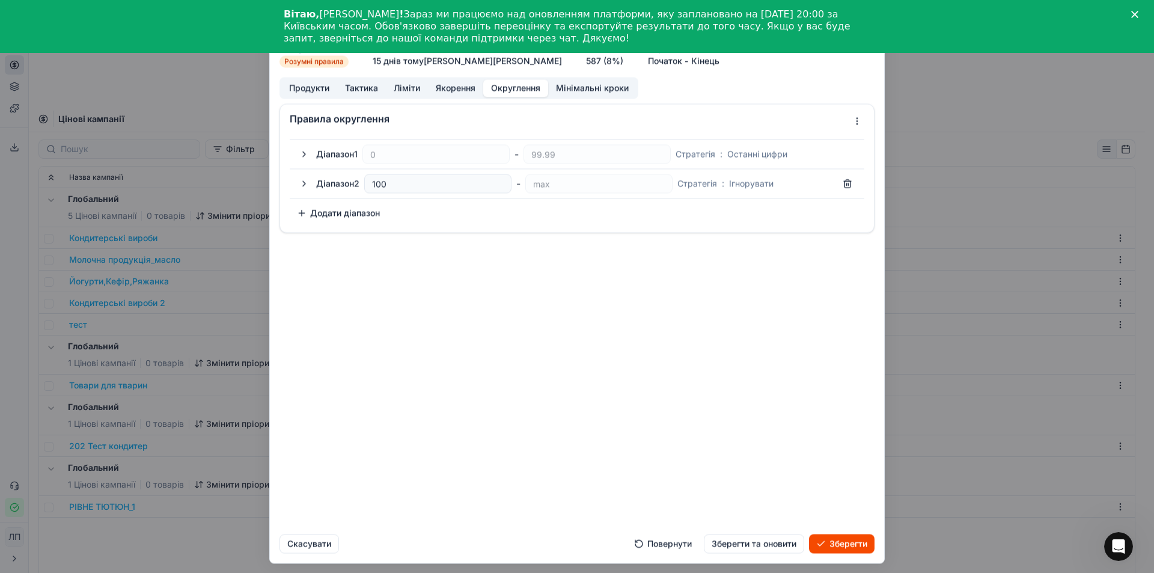
click at [844, 182] on button "button" at bounding box center [847, 183] width 19 height 19
type input "max"
click at [586, 63] on font "587" at bounding box center [593, 60] width 15 height 10
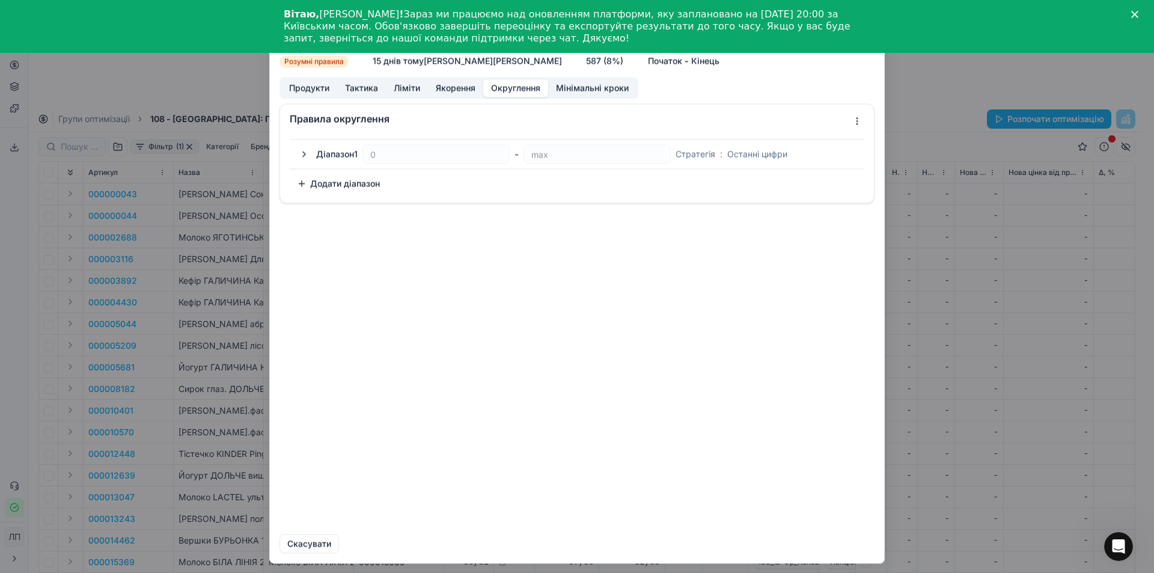
drag, startPoint x: 827, startPoint y: 78, endPoint x: 823, endPoint y: 114, distance: 36.3
click at [823, 114] on div "Продукти Тактика Ліміти Якорення Округлення Мінімальні кроки Правила округлення…" at bounding box center [577, 300] width 614 height 447
click at [875, 56] on form "Ми зберігаємо налаштування ПК. Зачекайте, це має тривати кілька хвилин. Молочна…" at bounding box center [577, 286] width 614 height 552
drag, startPoint x: 758, startPoint y: 68, endPoint x: 757, endPoint y: 106, distance: 37.9
click at [757, 106] on form "Ми зберігаємо налаштування ПК. Зачекайте, це має тривати кілька хвилин. Молочна…" at bounding box center [577, 286] width 614 height 552
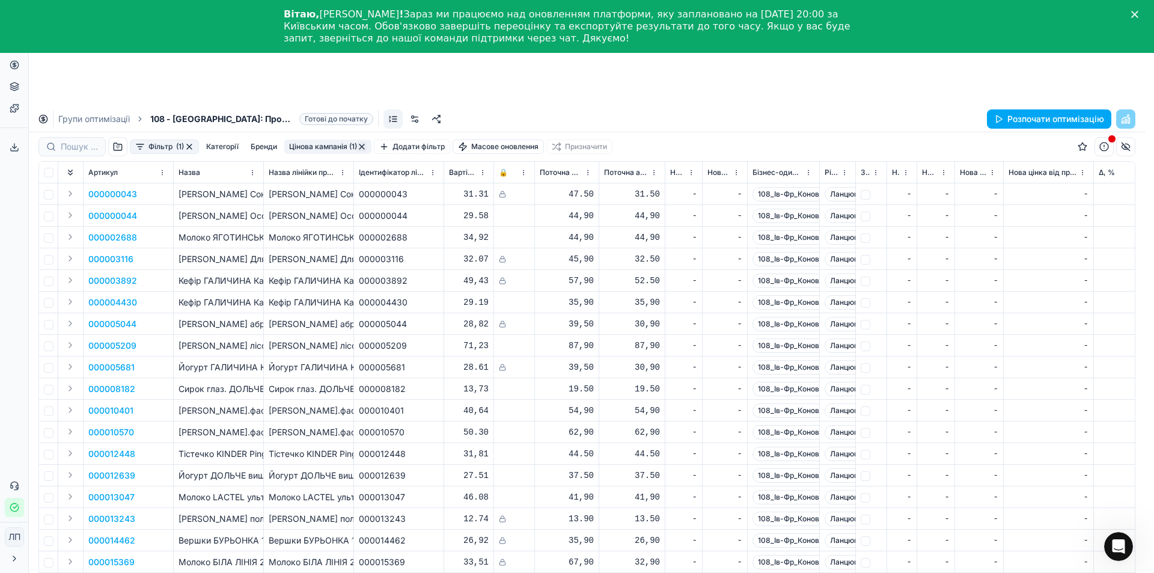
click at [174, 462] on div "Ми зберігаємо налаштування ПК. Зачекайте, це має тривати кілька хвилин. Молочна…" at bounding box center [577, 286] width 1154 height 573
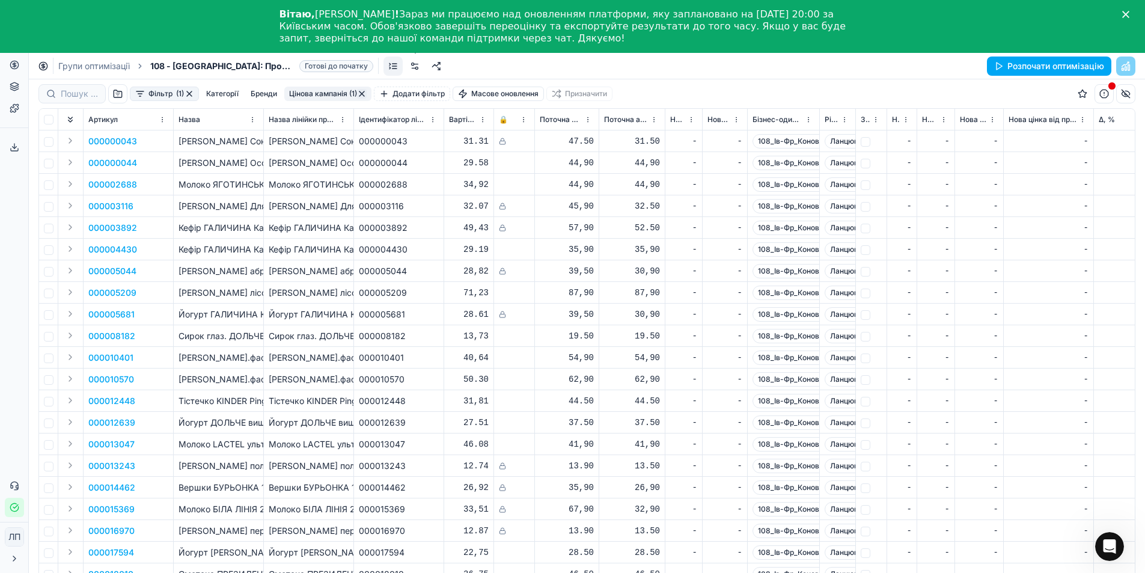
click at [415, 64] on link at bounding box center [414, 65] width 19 height 19
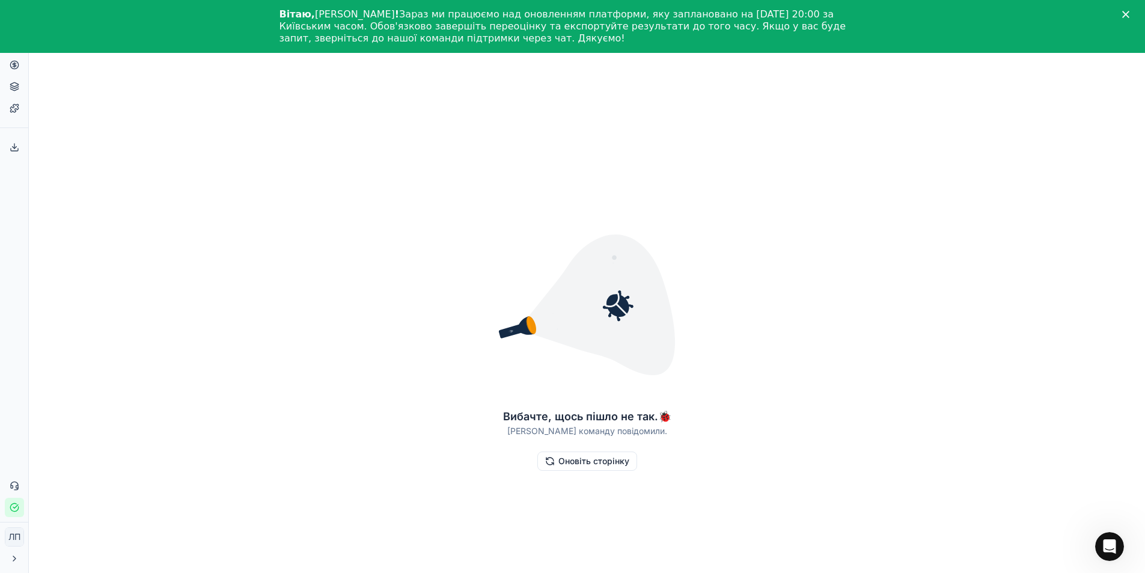
click at [585, 460] on font "Оновіть сторінку" at bounding box center [593, 461] width 71 height 10
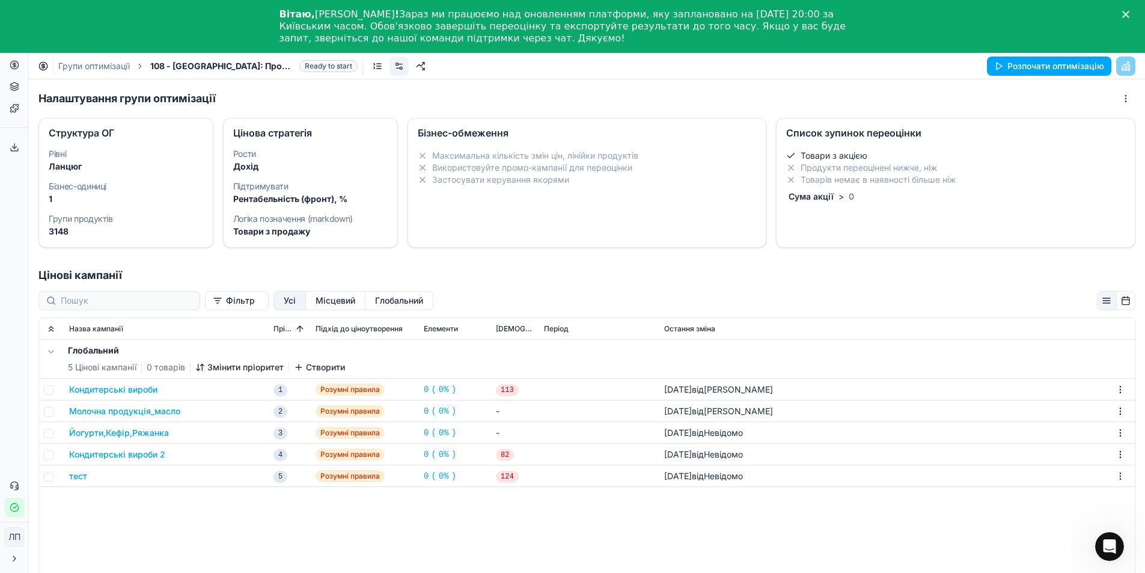
click at [99, 388] on font "Кондитерські вироби" at bounding box center [113, 389] width 88 height 10
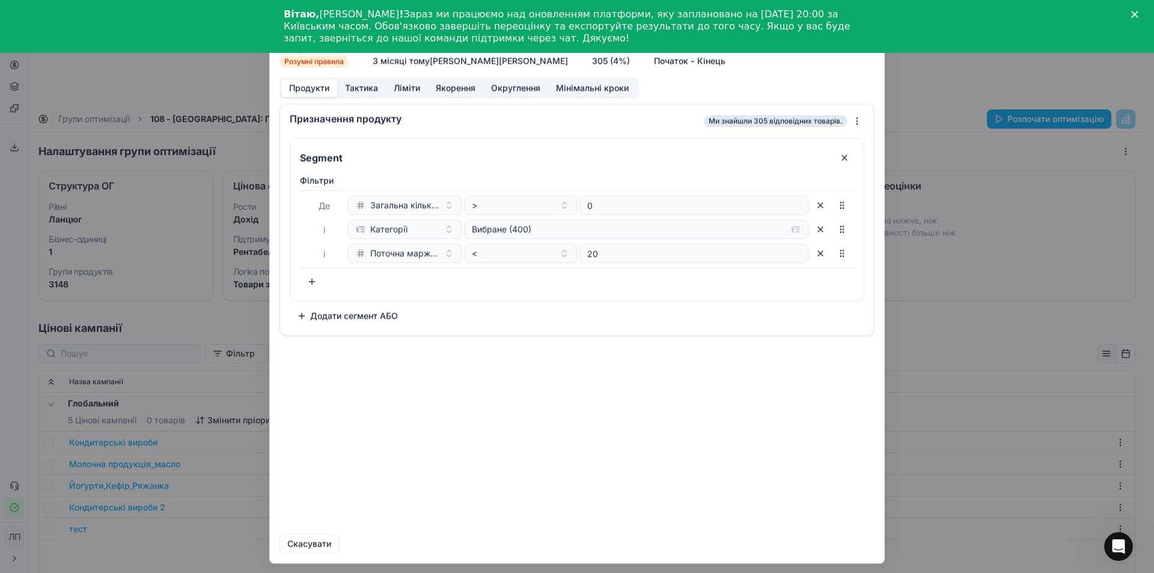
click at [873, 69] on form "Ми зберігаємо налаштування ПК. Зачекайте, це має тривати кілька хвилин. Кондите…" at bounding box center [577, 286] width 614 height 552
click at [172, 323] on div "Ми зберігаємо налаштування ПК. Зачекайте, це має тривати кілька хвилин. Кондите…" at bounding box center [577, 286] width 1154 height 573
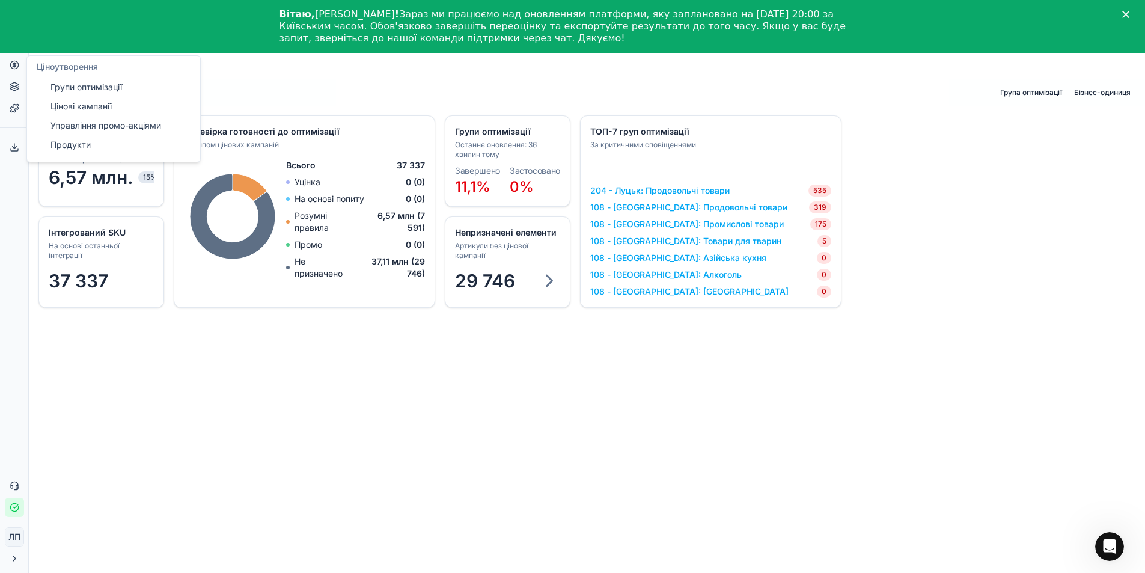
click at [90, 88] on font "Групи оптимізації" at bounding box center [86, 87] width 72 height 10
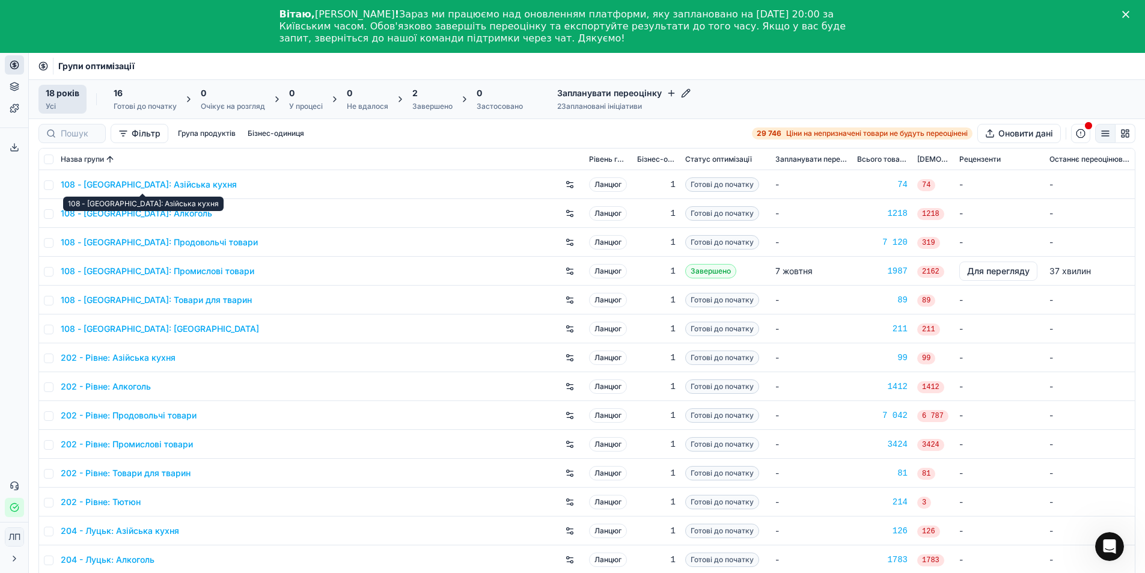
click at [111, 188] on font "108 - Івано-Франківськ: Азійська кухня" at bounding box center [149, 184] width 176 height 10
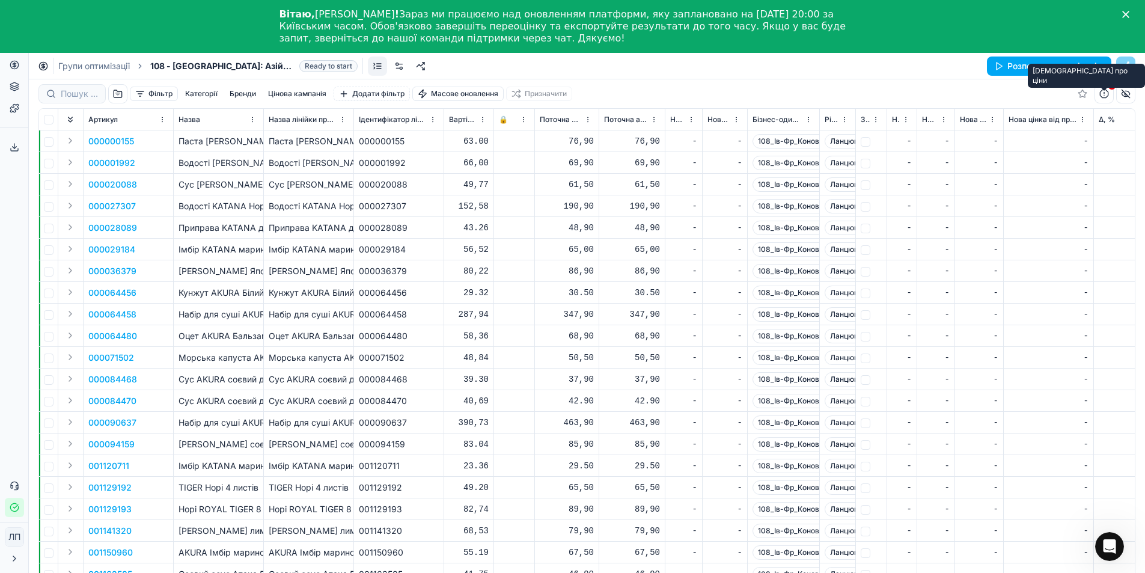
click at [1102, 95] on button "button" at bounding box center [1103, 93] width 19 height 19
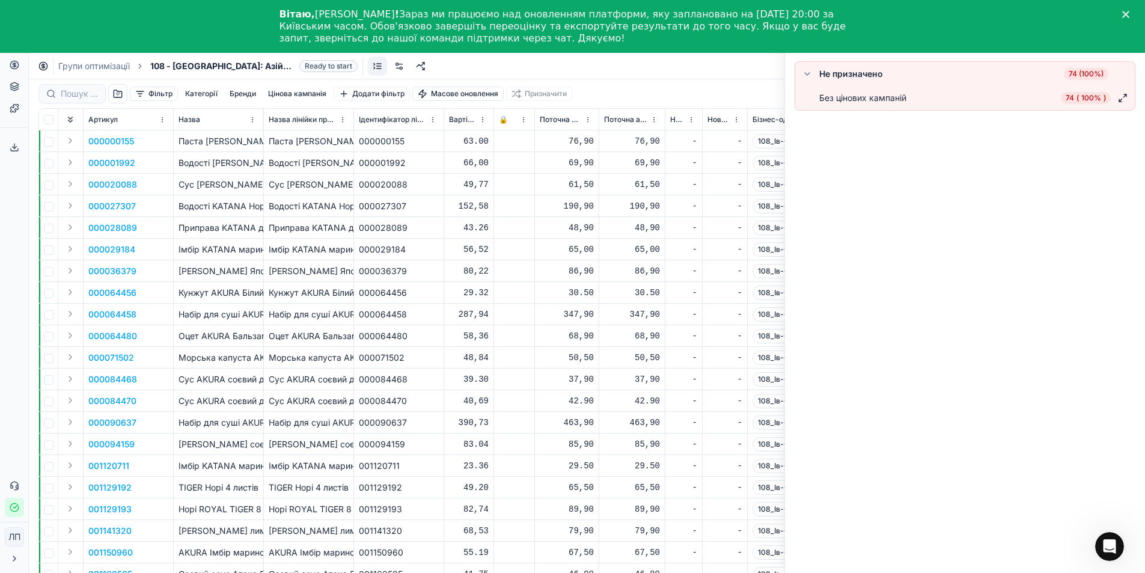
click at [712, 67] on div "Групи оптимізації 108 - Івано-Франківськ: Азійська кухня Ready to start Розпоча…" at bounding box center [587, 66] width 1116 height 26
click at [751, 66] on div "Групи оптимізації 108 - Івано-Франківськ: Азійська кухня Ready to start Розпоча…" at bounding box center [587, 66] width 1116 height 26
click at [224, 141] on font "Паста KATANA Місосоева світла / 100г" at bounding box center [254, 141] width 150 height 10
click at [97, 139] on font "000000155" at bounding box center [111, 141] width 46 height 10
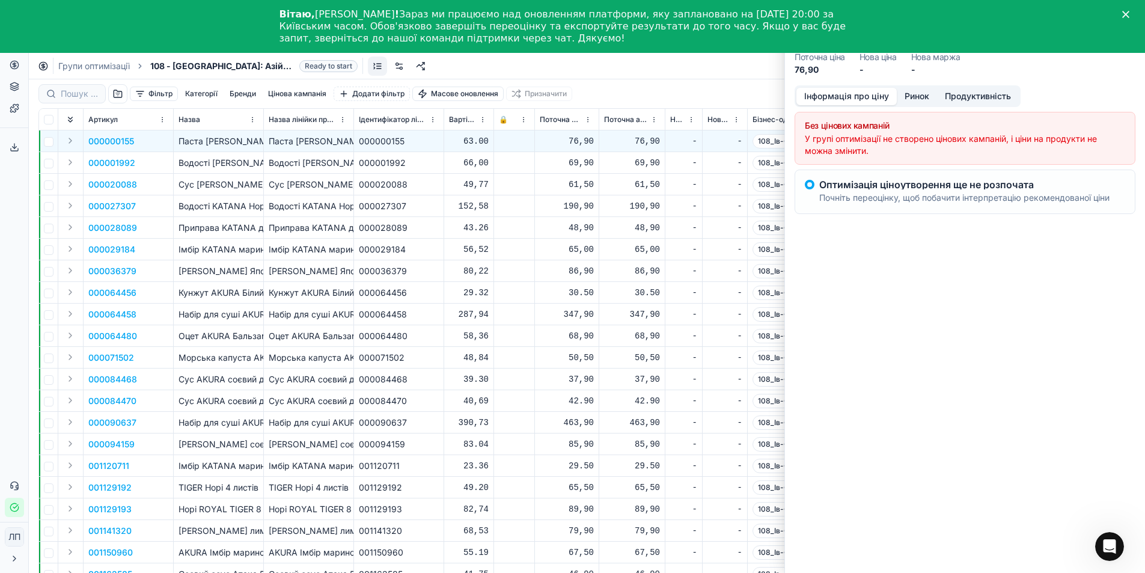
click at [100, 185] on font "000020088" at bounding box center [112, 184] width 49 height 10
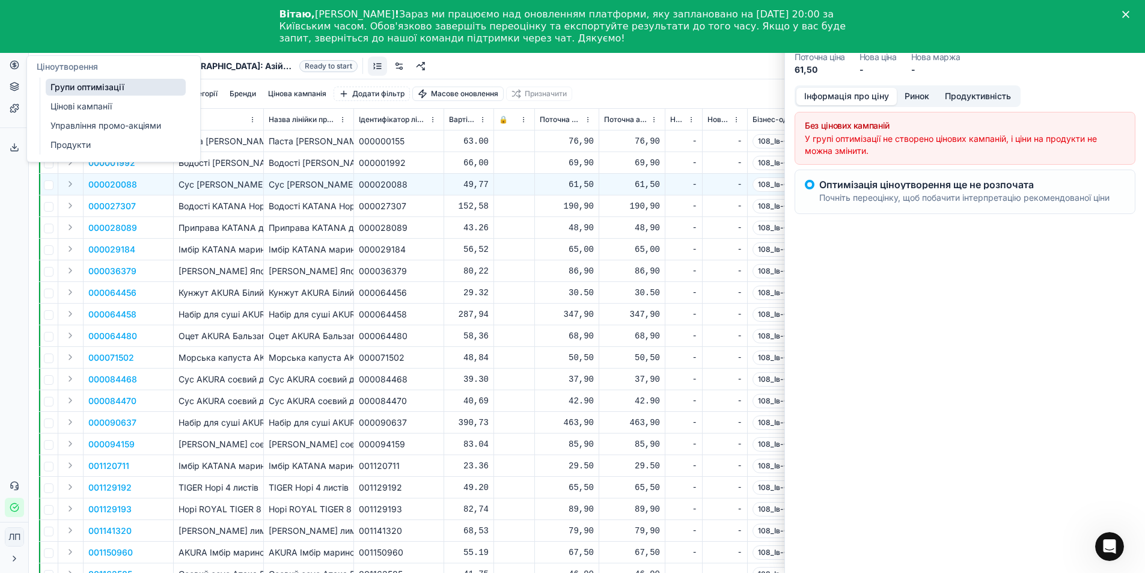
click at [15, 66] on icon at bounding box center [15, 65] width 10 height 10
click at [56, 106] on font "Цінові кампанії" at bounding box center [80, 106] width 61 height 10
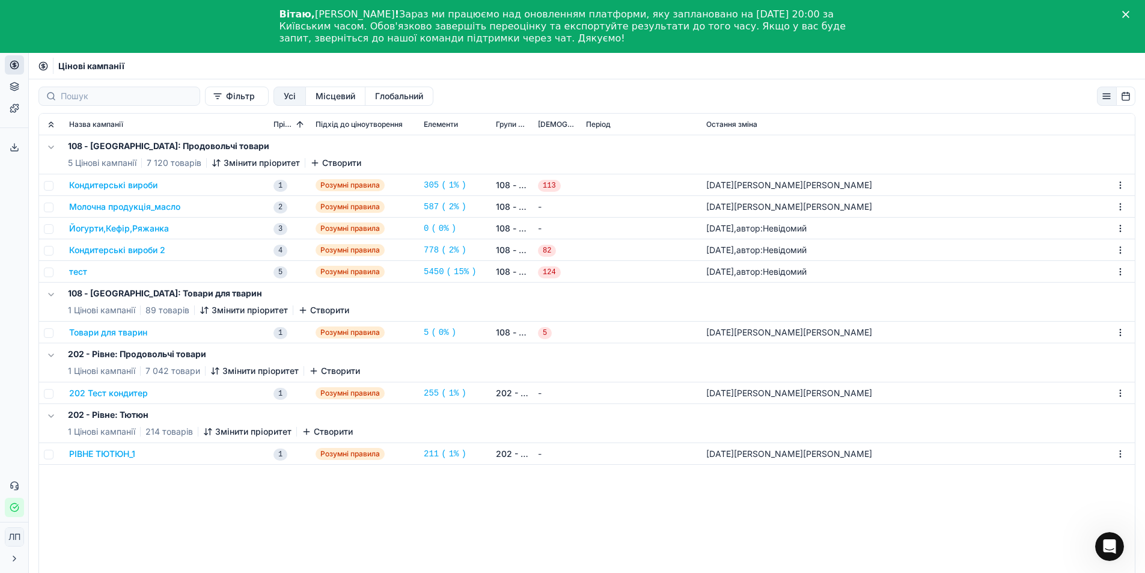
click at [103, 227] on font "Йогурти,Кефір,Ряжанка" at bounding box center [119, 228] width 100 height 10
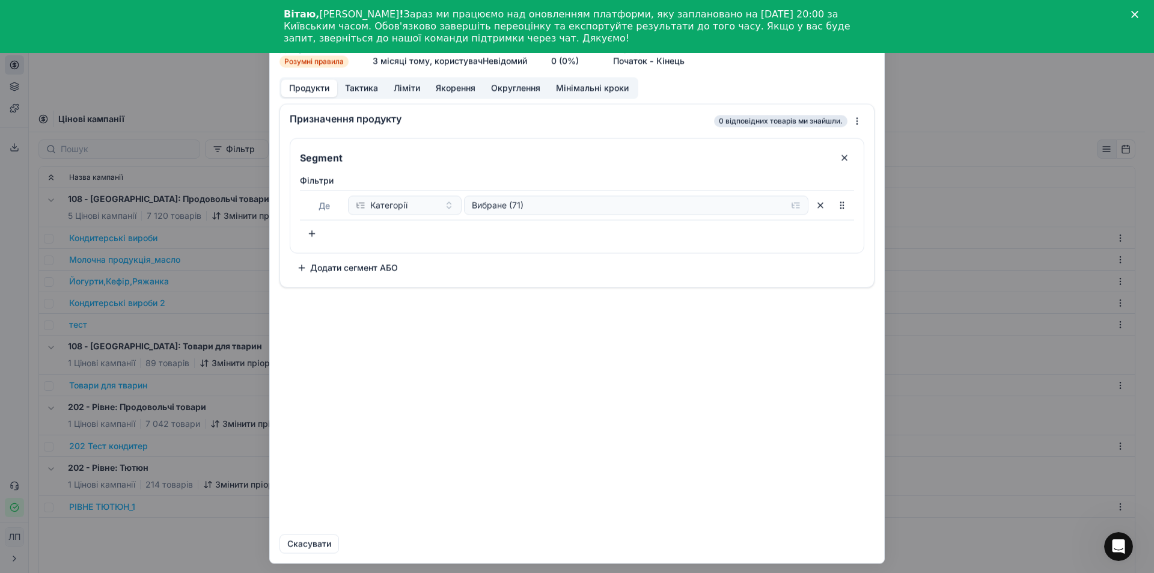
click at [358, 87] on font "Тактика" at bounding box center [361, 87] width 33 height 10
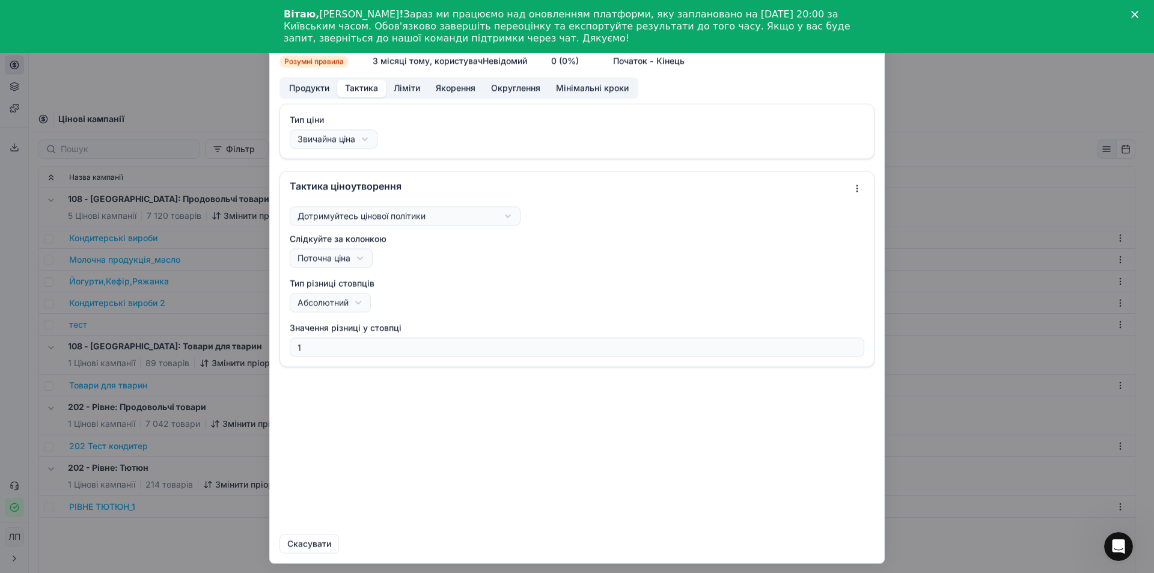
click at [400, 88] on font "Ліміти" at bounding box center [407, 87] width 26 height 10
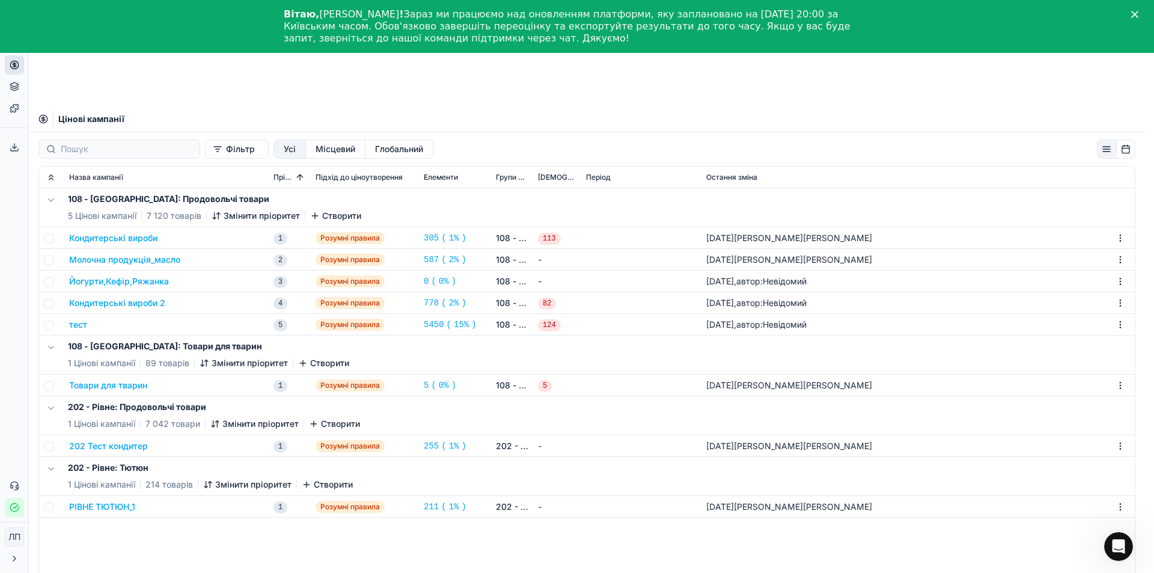
click at [213, 63] on div "Ми зберігаємо налаштування ПК. Зачекайте, це має тривати кілька хвилин. Йогурти…" at bounding box center [577, 286] width 1154 height 573
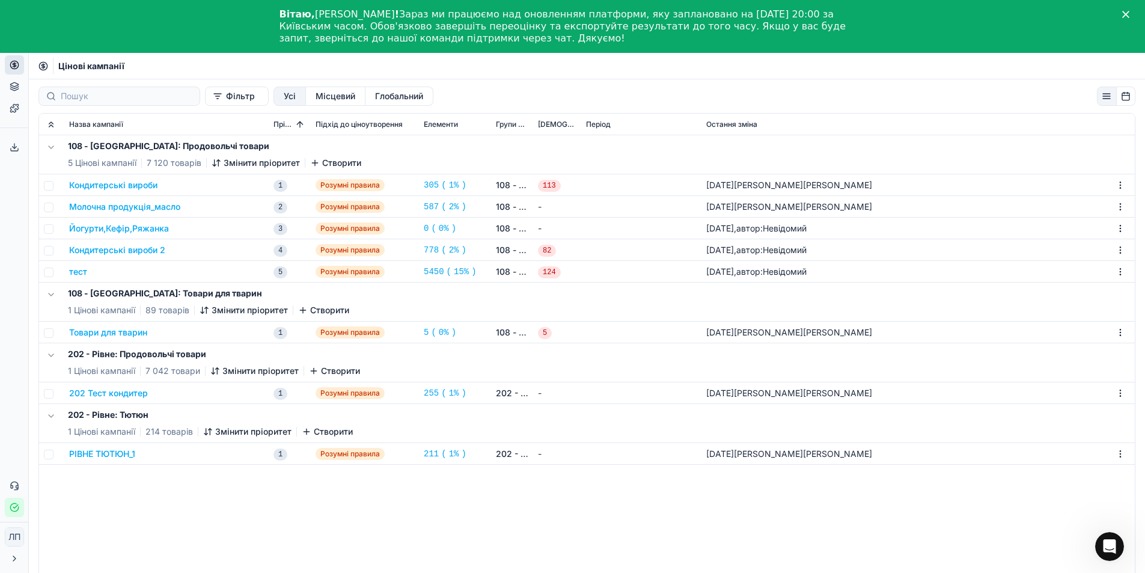
click at [118, 187] on font "Кондитерські вироби" at bounding box center [113, 185] width 88 height 10
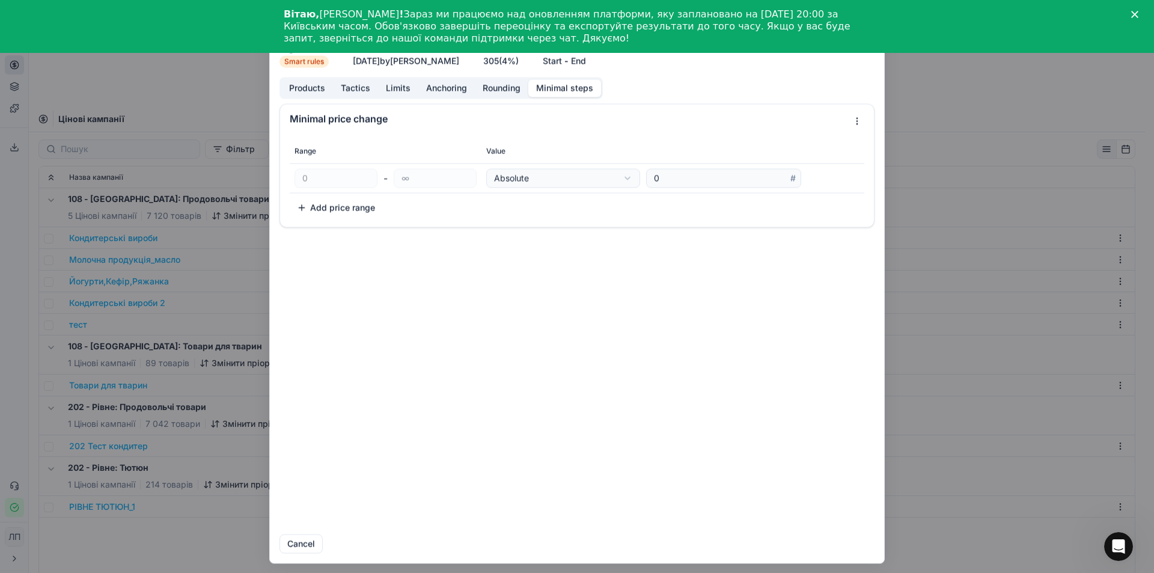
click at [571, 91] on button "Minimal steps" at bounding box center [564, 87] width 73 height 17
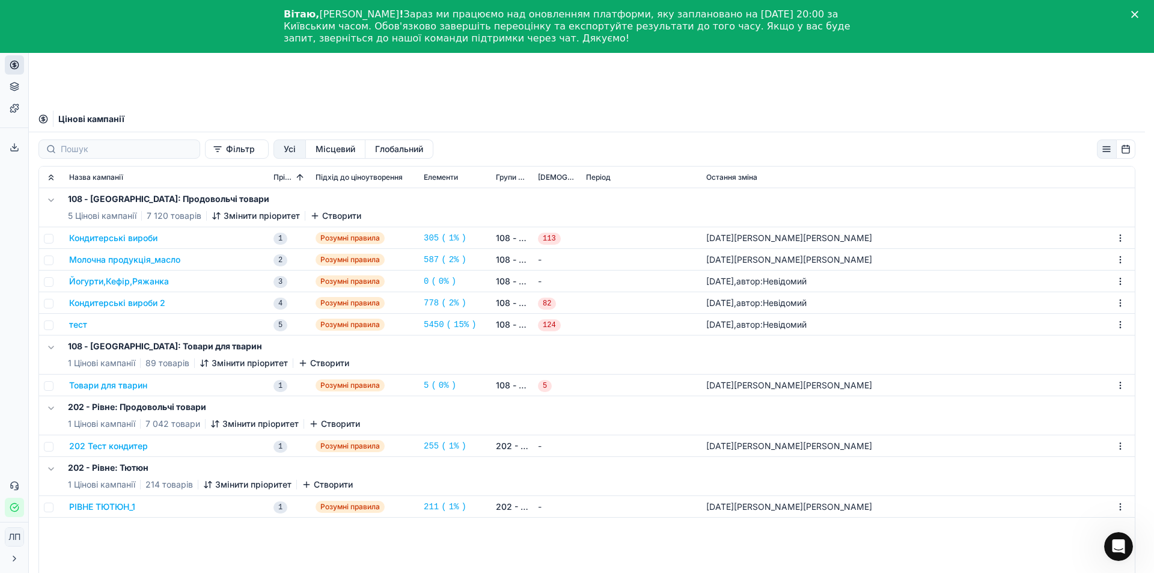
click at [201, 81] on div "Ми зберігаємо налаштування ПК. Зачекайте, це має тривати кілька хвилин. Кондите…" at bounding box center [577, 286] width 1154 height 573
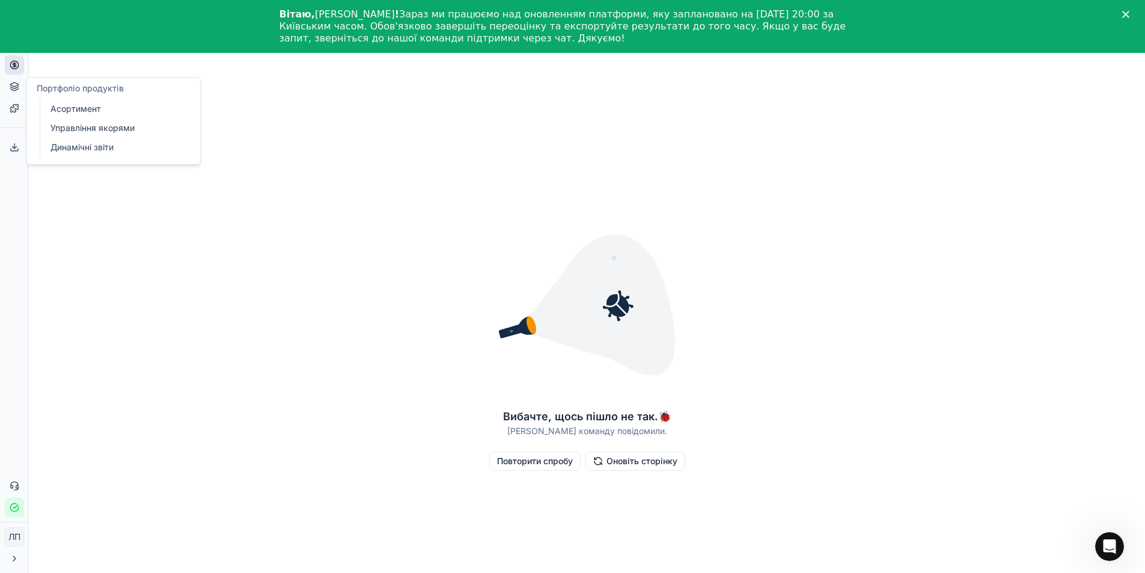
click at [16, 85] on icon at bounding box center [15, 87] width 10 height 10
click at [11, 66] on circle at bounding box center [14, 65] width 8 height 8
click at [11, 110] on icon at bounding box center [14, 108] width 8 height 8
click at [12, 69] on icon at bounding box center [15, 65] width 10 height 10
click at [78, 90] on font "Групи оптимізації" at bounding box center [86, 87] width 72 height 10
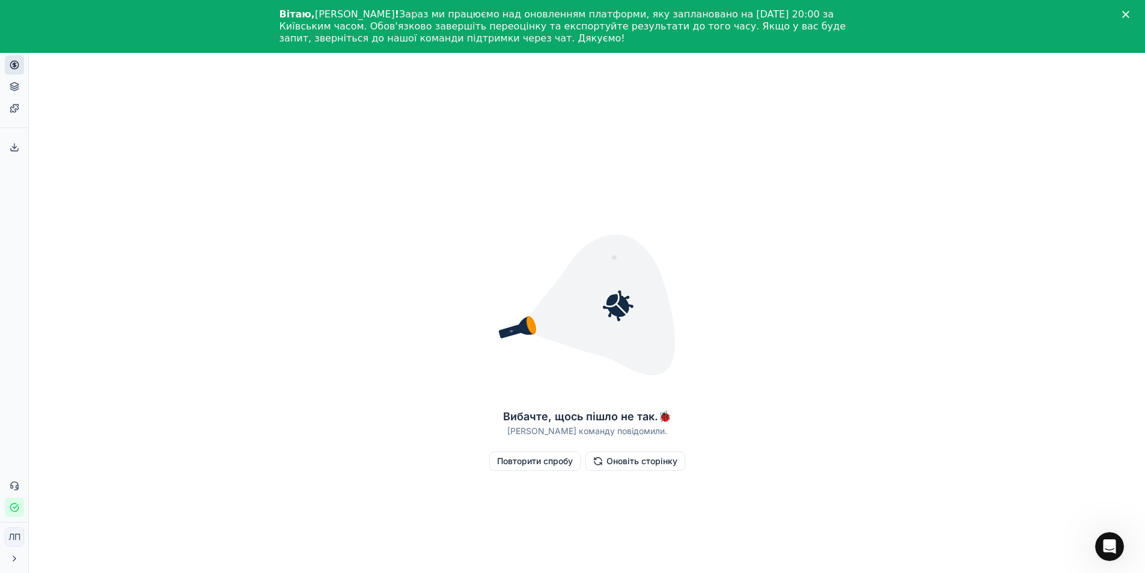
click at [536, 462] on font "Повторити спробу" at bounding box center [535, 461] width 76 height 10
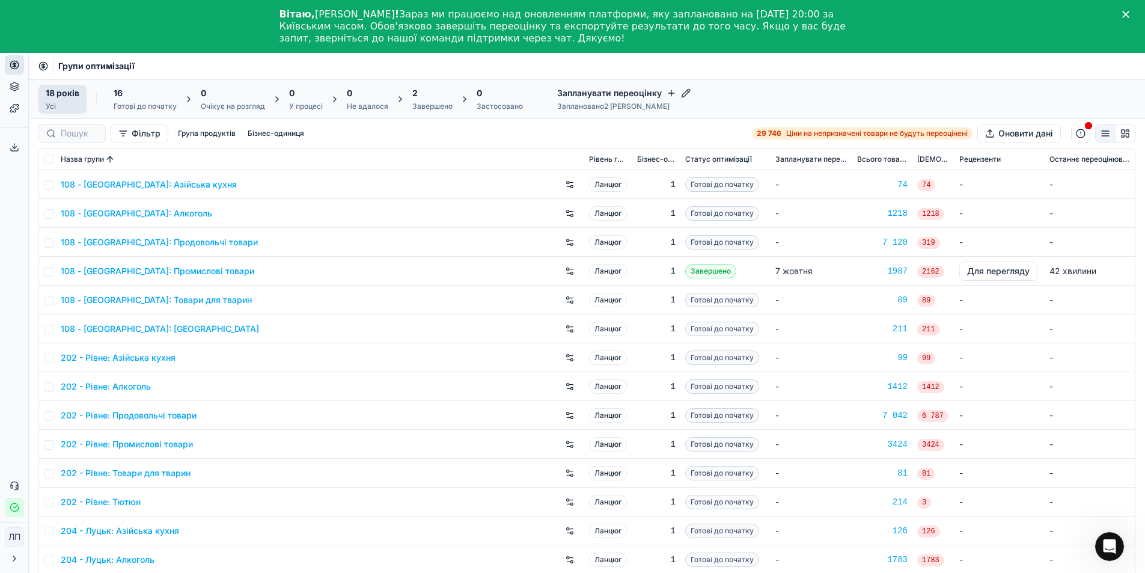
click at [143, 133] on font "Фільтр" at bounding box center [146, 133] width 29 height 10
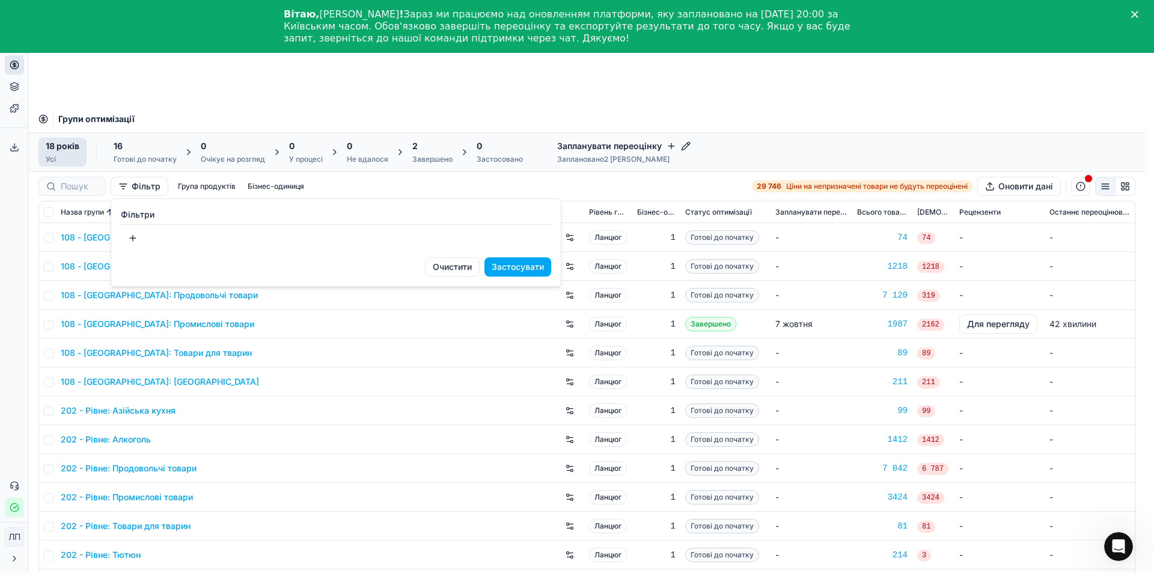
click at [167, 84] on html "Исходный текст Оцените этот перевод Ваш отзыв поможет нам улучшить Google Перев…" at bounding box center [577, 339] width 1154 height 679
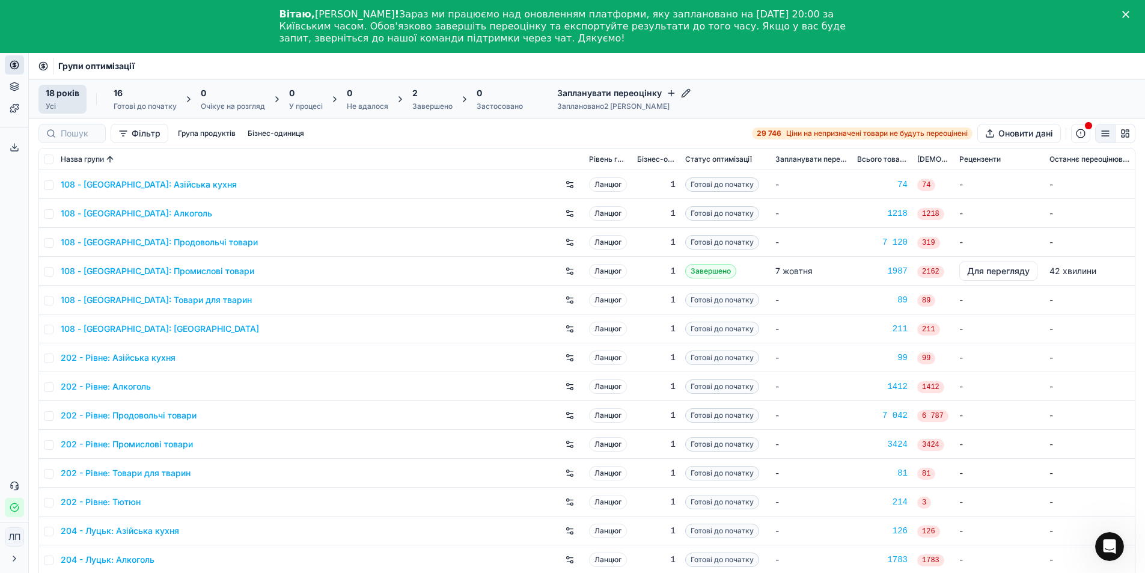
click at [132, 242] on font "108 - [GEOGRAPHIC_DATA]: Продовольчі товари" at bounding box center [159, 242] width 197 height 10
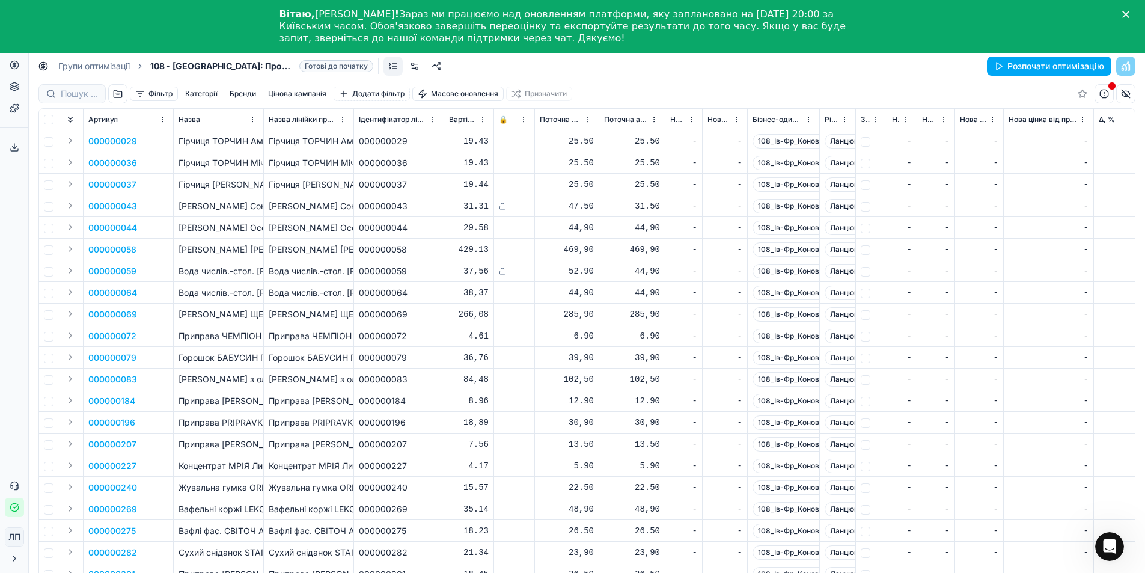
click at [165, 94] on font "Фільтр" at bounding box center [160, 93] width 24 height 9
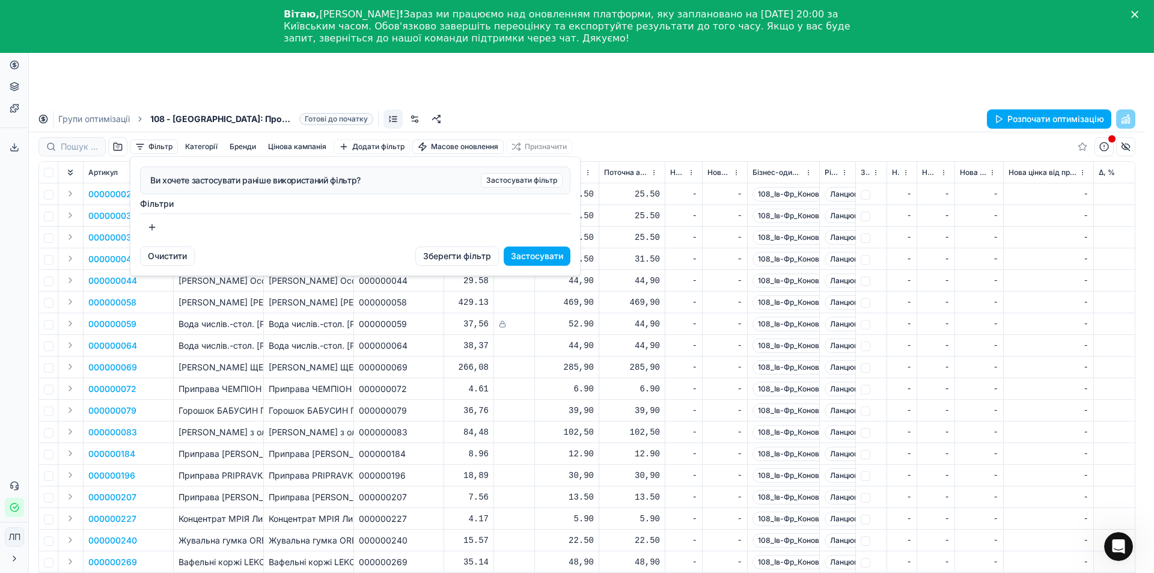
click at [153, 229] on button "button" at bounding box center [152, 227] width 24 height 19
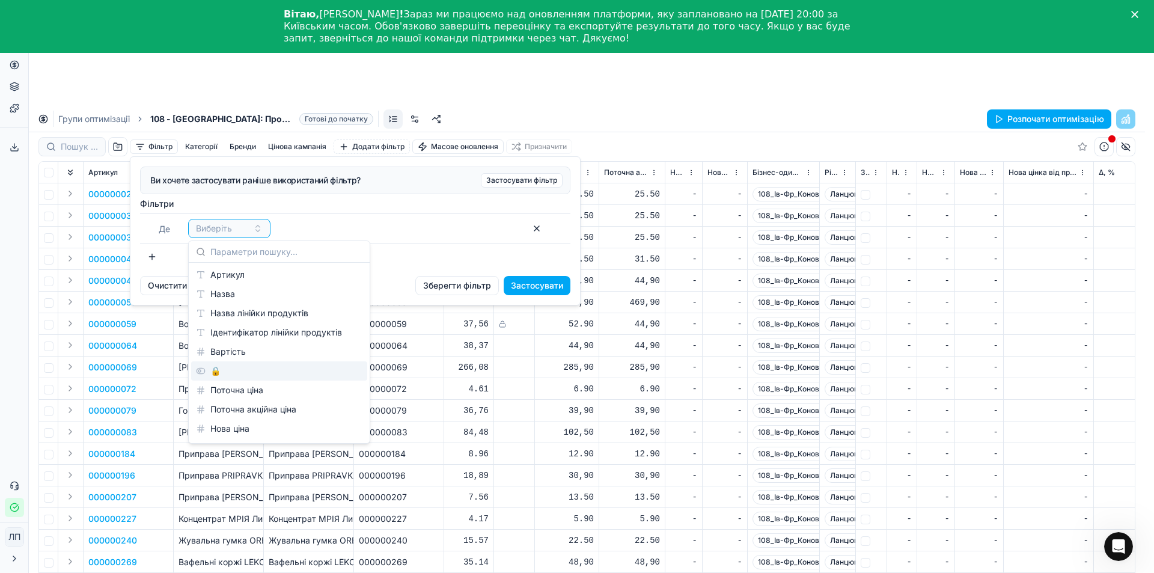
click at [221, 368] on div "🔒" at bounding box center [279, 370] width 176 height 19
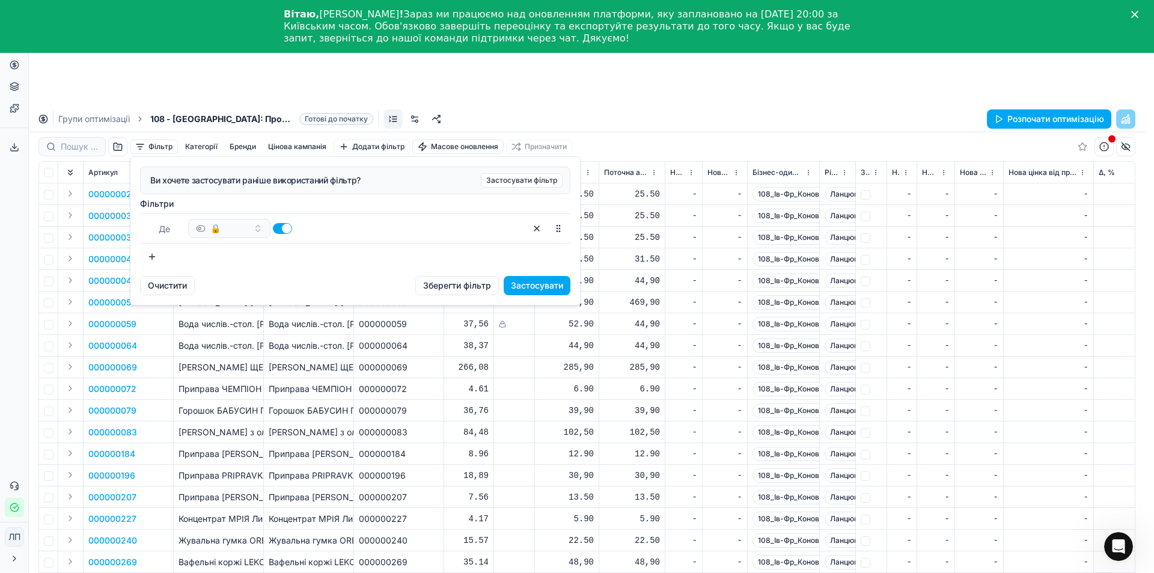
click at [277, 226] on button "button" at bounding box center [282, 228] width 19 height 11
click at [285, 227] on button "button" at bounding box center [282, 228] width 19 height 11
checkbox input "true"
click at [557, 235] on button "button" at bounding box center [558, 228] width 19 height 19
click at [536, 229] on button "button" at bounding box center [536, 228] width 19 height 19
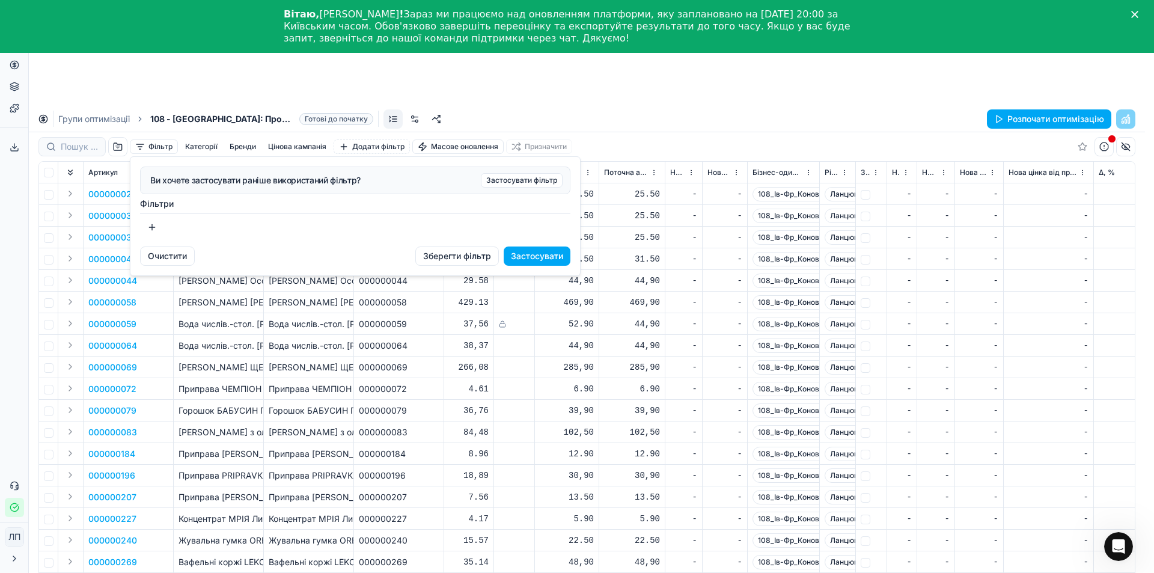
click at [167, 258] on font "Очистити" at bounding box center [167, 256] width 39 height 10
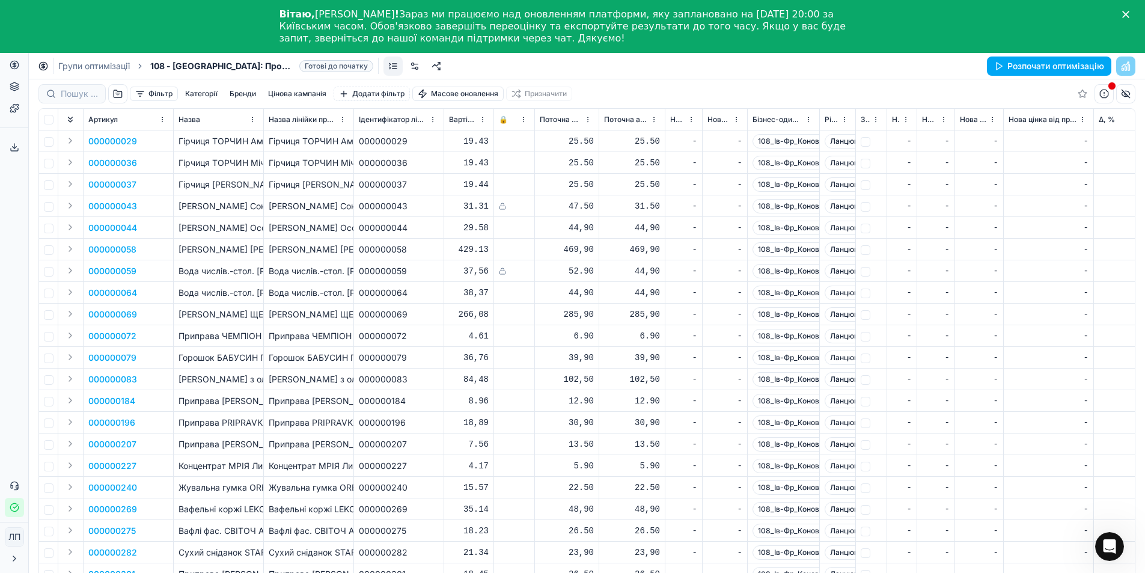
click at [172, 361] on td "000000079" at bounding box center [129, 358] width 90 height 22
click at [220, 388] on td "Олія ОЛЕЙНА з оливк. олією Extra virgin раф / 870л" at bounding box center [219, 379] width 90 height 22
click at [244, 222] on font "[PERSON_NAME] Особливий /250 г /80" at bounding box center [259, 227] width 160 height 10
click at [109, 269] on font "000000059" at bounding box center [112, 271] width 48 height 10
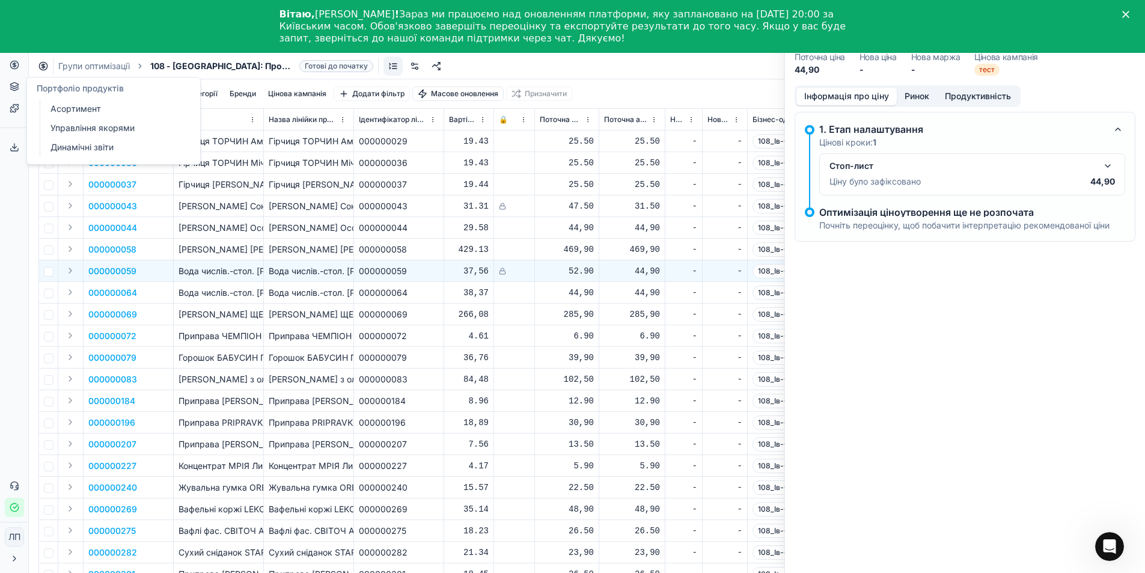
click at [11, 88] on icon at bounding box center [15, 87] width 10 height 10
click at [298, 92] on font "Цінова кампанія" at bounding box center [297, 93] width 58 height 9
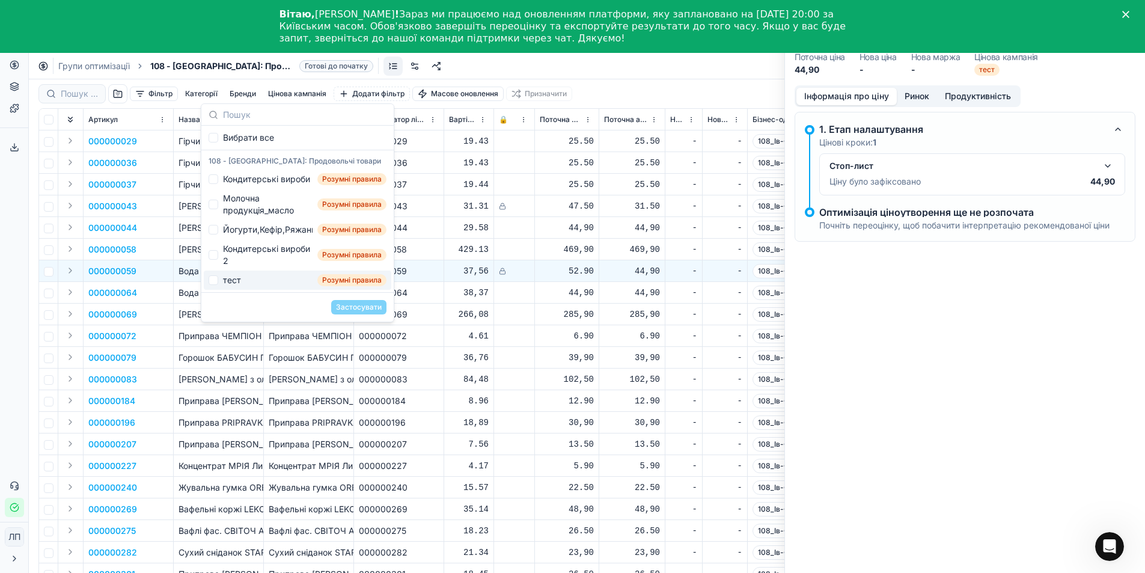
click at [197, 403] on font "Приправа МРІЯ Лавровий лист цілий / 10г / 80" at bounding box center [277, 400] width 196 height 10
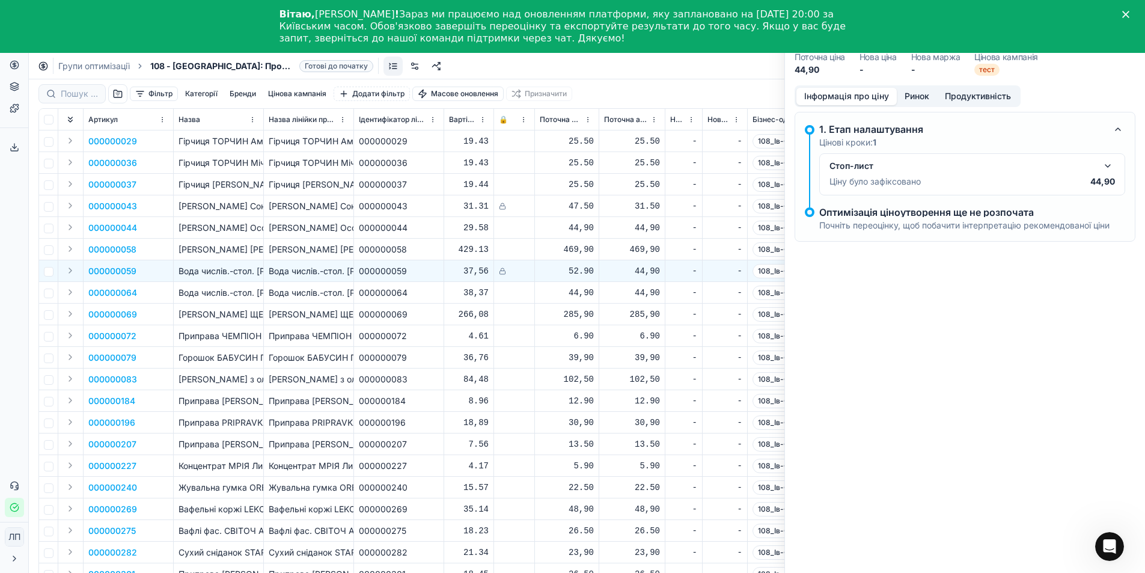
click at [580, 66] on div "Групи оптимізації 108 - Івано-Франківськ: Продовольчі товари Готові до початку …" at bounding box center [587, 66] width 1116 height 26
click at [696, 82] on div "Фільтр Категорії Бренди Цінова кампанія Додати фільтр Масове оновлення Призначи…" at bounding box center [586, 93] width 1097 height 29
click at [696, 67] on div "Групи оптимізації 108 - Івано-Франківськ: Продовольчі товари Готові до початку …" at bounding box center [587, 66] width 1116 height 26
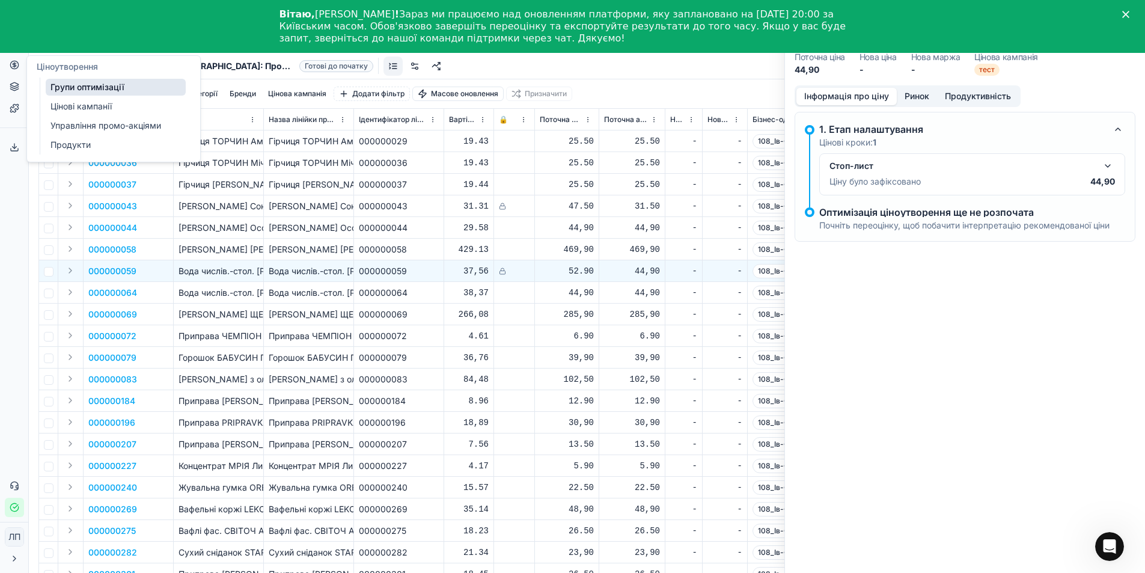
click at [77, 89] on font "Групи оптимізації" at bounding box center [87, 87] width 74 height 10
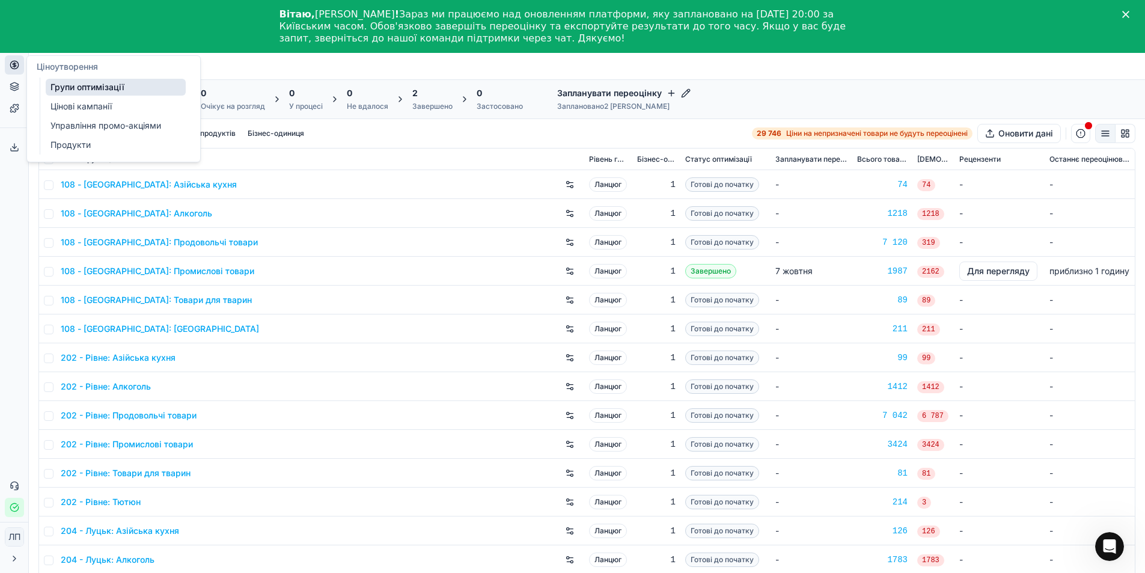
click at [61, 106] on font "Цінові кампанії" at bounding box center [80, 106] width 61 height 10
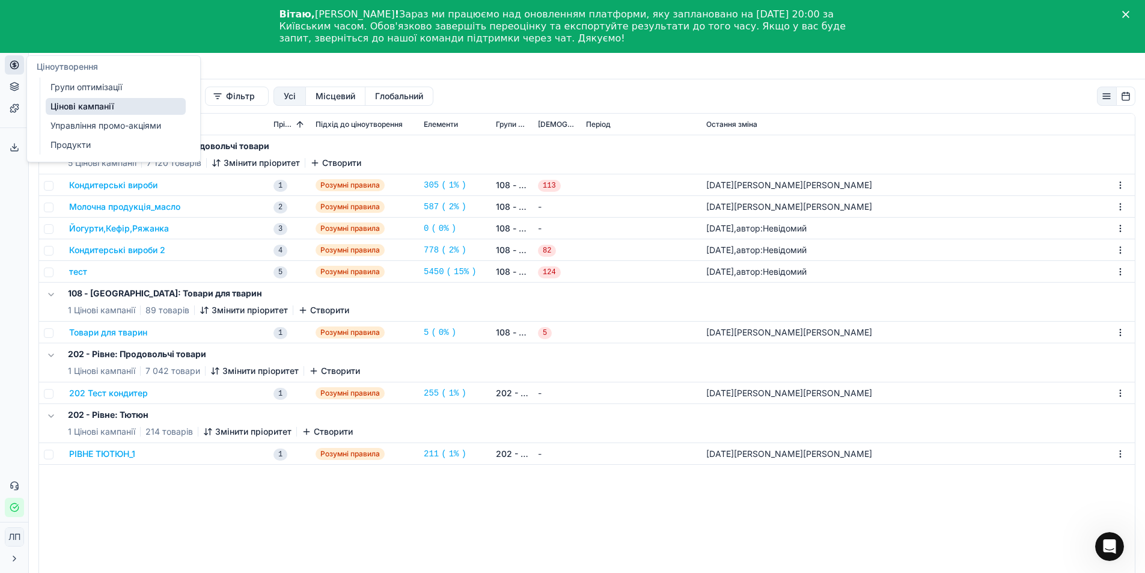
click at [67, 91] on font "Групи оптимізації" at bounding box center [86, 87] width 72 height 10
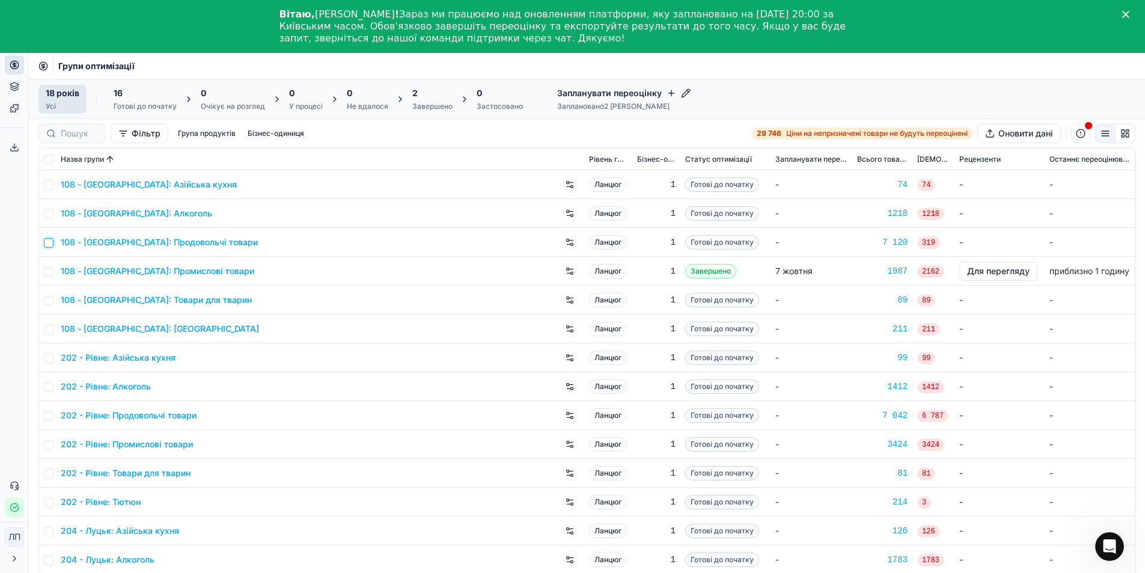
click at [46, 245] on input "checkbox" at bounding box center [49, 243] width 10 height 10
checkbox input "true"
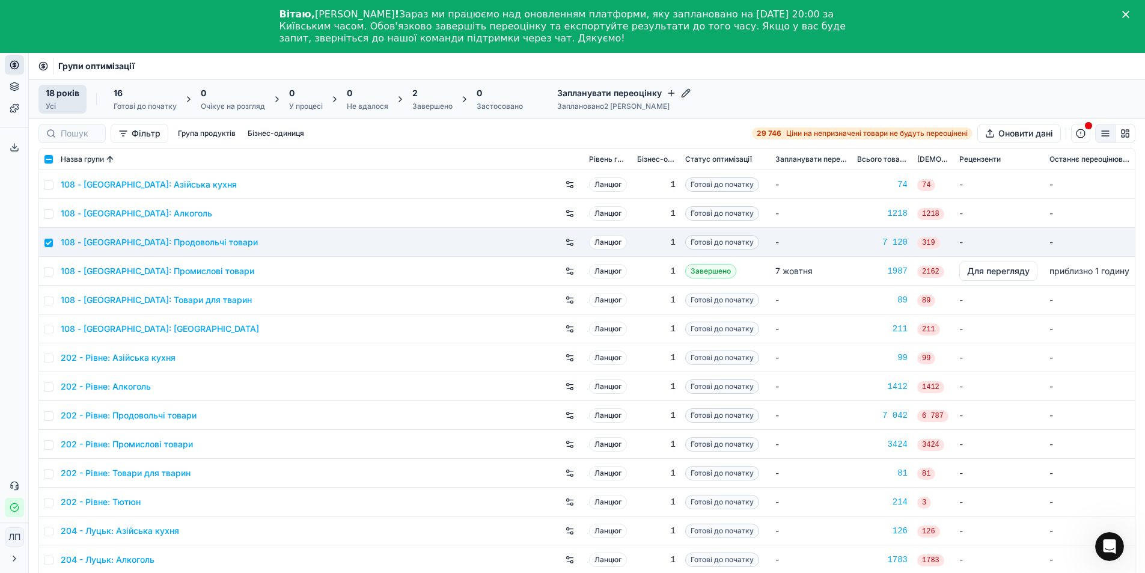
click at [116, 244] on font "108 - [GEOGRAPHIC_DATA]: Продовольчі товари" at bounding box center [159, 242] width 197 height 10
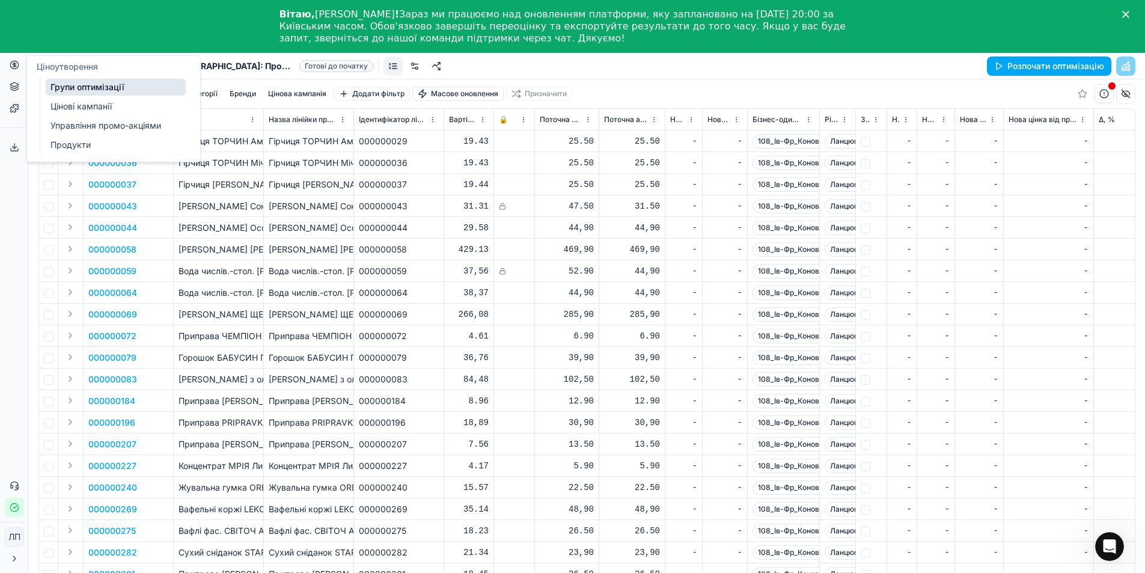
click at [108, 85] on font "Групи оптимізації" at bounding box center [87, 87] width 74 height 10
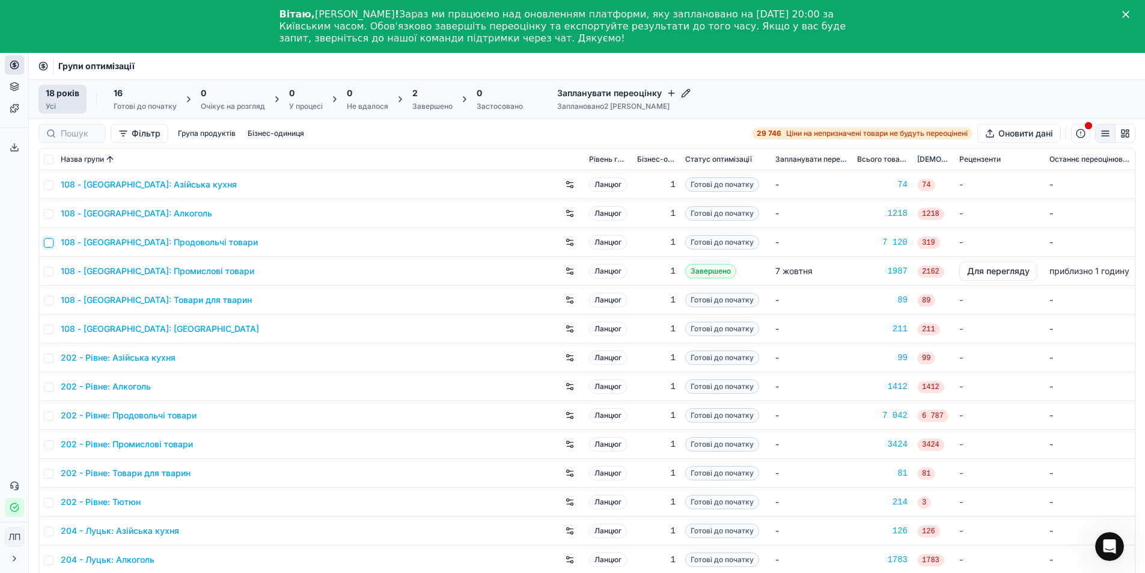
click at [49, 242] on input "checkbox" at bounding box center [49, 243] width 10 height 10
checkbox input "true"
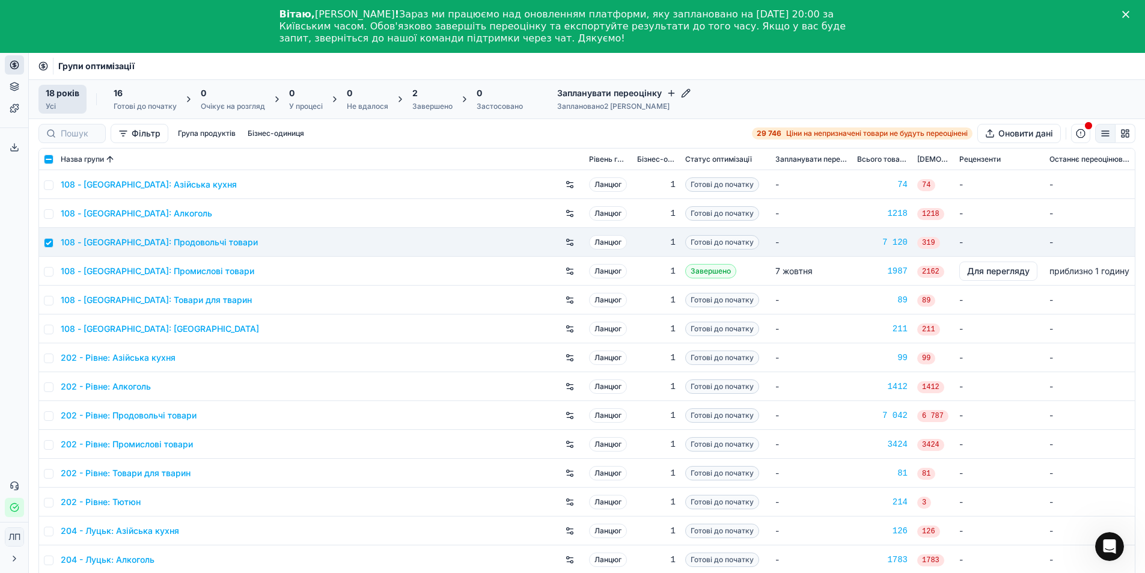
click at [132, 133] on font "Фільтр" at bounding box center [146, 133] width 29 height 10
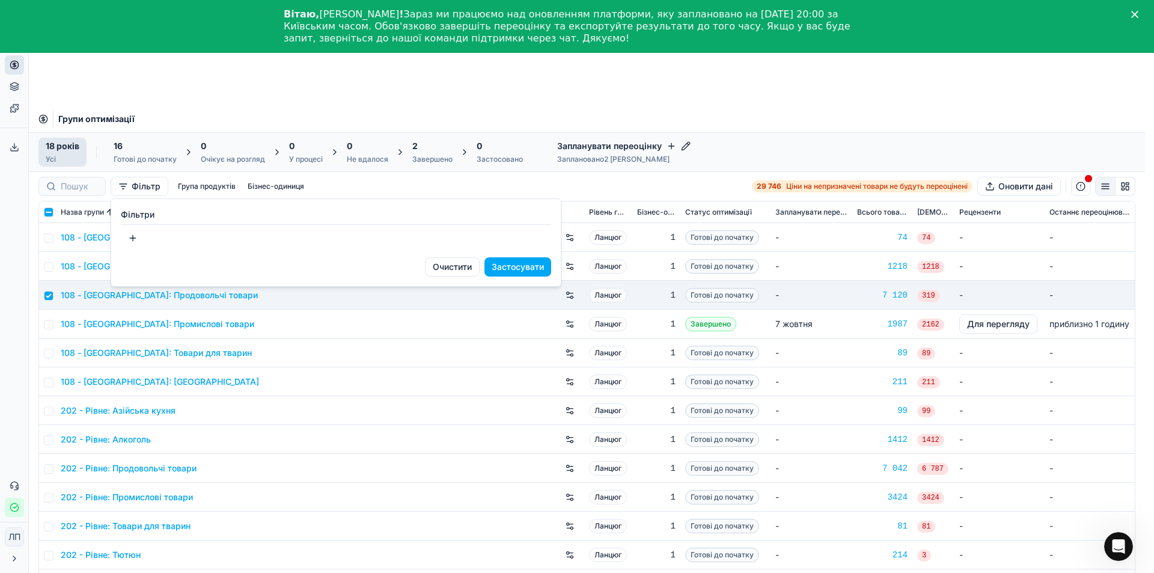
click at [19, 291] on html "Исходный текст Оцените этот перевод Ваш отзыв поможет нам улучшить Google Перев…" at bounding box center [577, 339] width 1154 height 679
